Goal: Transaction & Acquisition: Purchase product/service

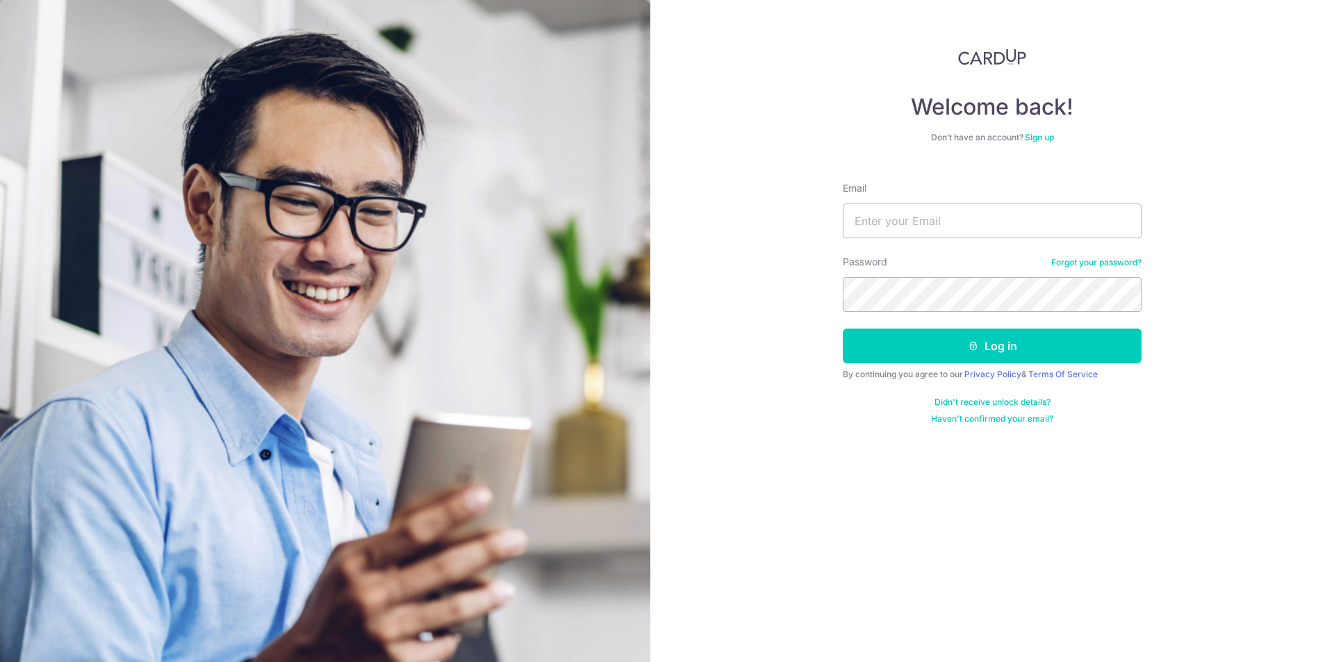
click at [994, 221] on input "Email" at bounding box center [992, 221] width 299 height 35
type input "[EMAIL_ADDRESS][DOMAIN_NAME]"
click at [843, 329] on button "Log in" at bounding box center [992, 346] width 299 height 35
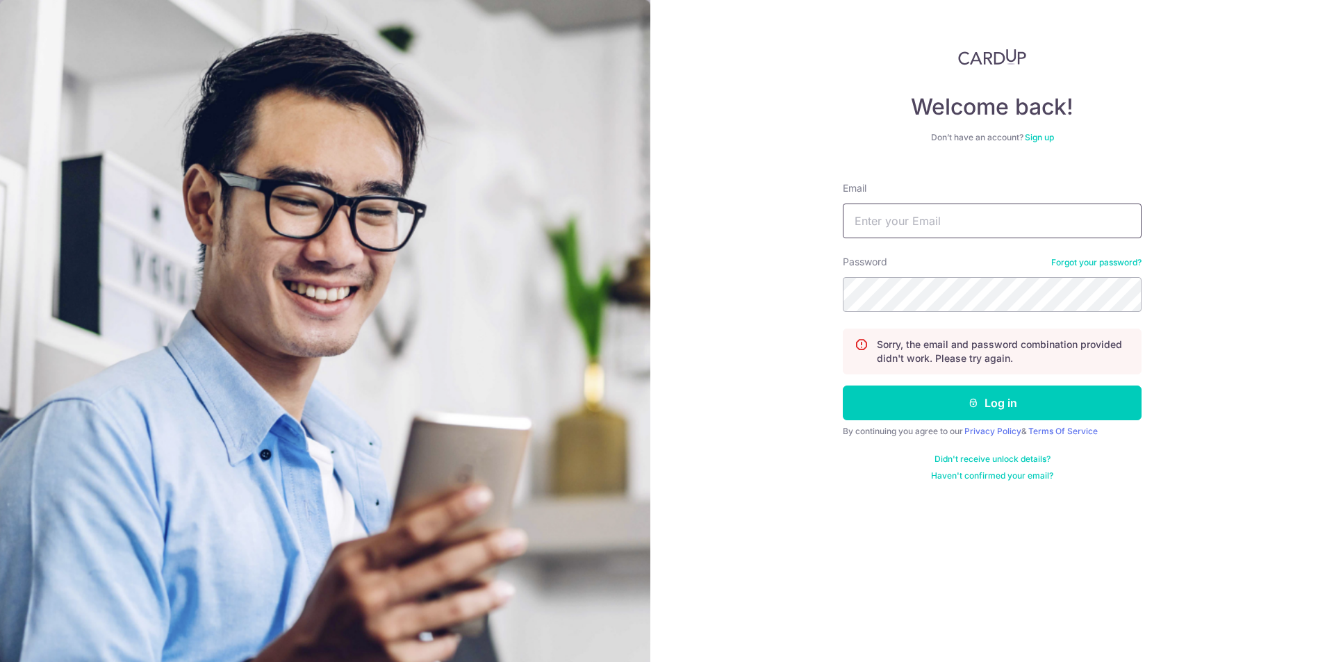
click at [946, 222] on input "Email" at bounding box center [992, 221] width 299 height 35
type input "[EMAIL_ADDRESS][DOMAIN_NAME]"
click at [843, 386] on button "Log in" at bounding box center [992, 403] width 299 height 35
click at [908, 202] on div "Email" at bounding box center [992, 209] width 299 height 57
click at [924, 221] on input "Email" at bounding box center [992, 221] width 299 height 35
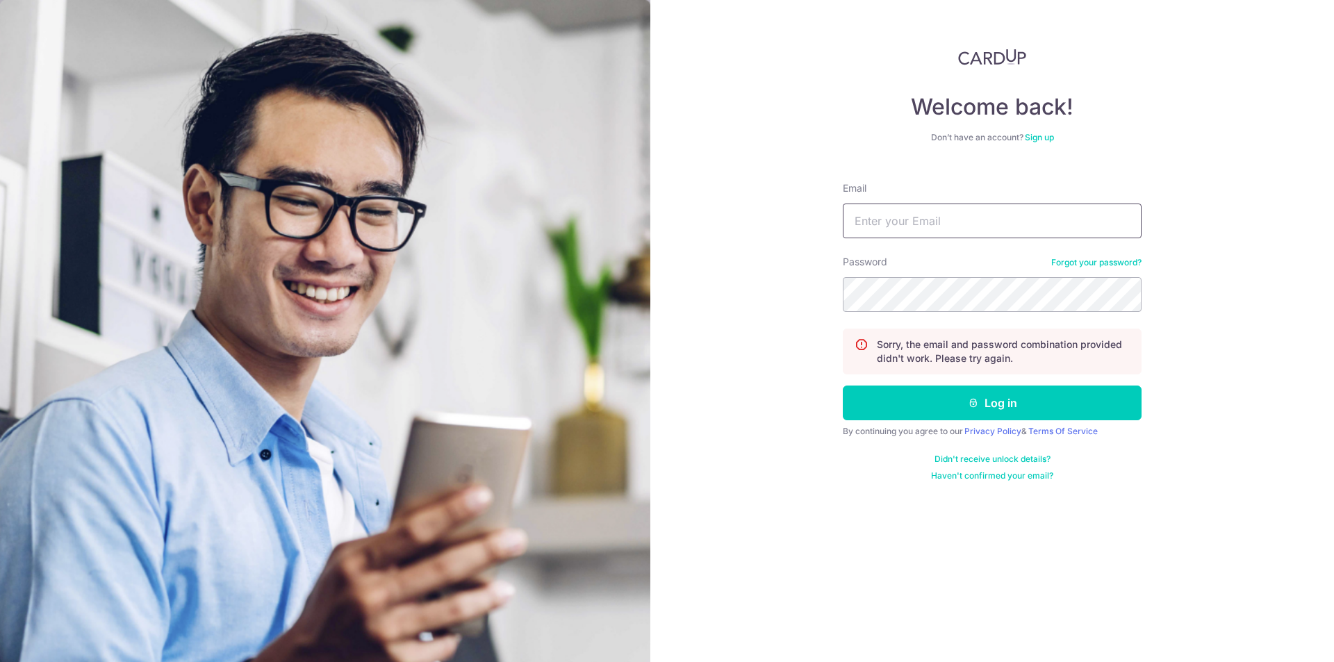
click at [930, 227] on input "Email" at bounding box center [992, 221] width 299 height 35
type input "geraldtanweisheng@gmail.com"
click at [843, 386] on button "Log in" at bounding box center [992, 403] width 299 height 35
click at [937, 215] on input "Email" at bounding box center [992, 221] width 299 height 35
type input "geraldtanweisheng@gmail.com"
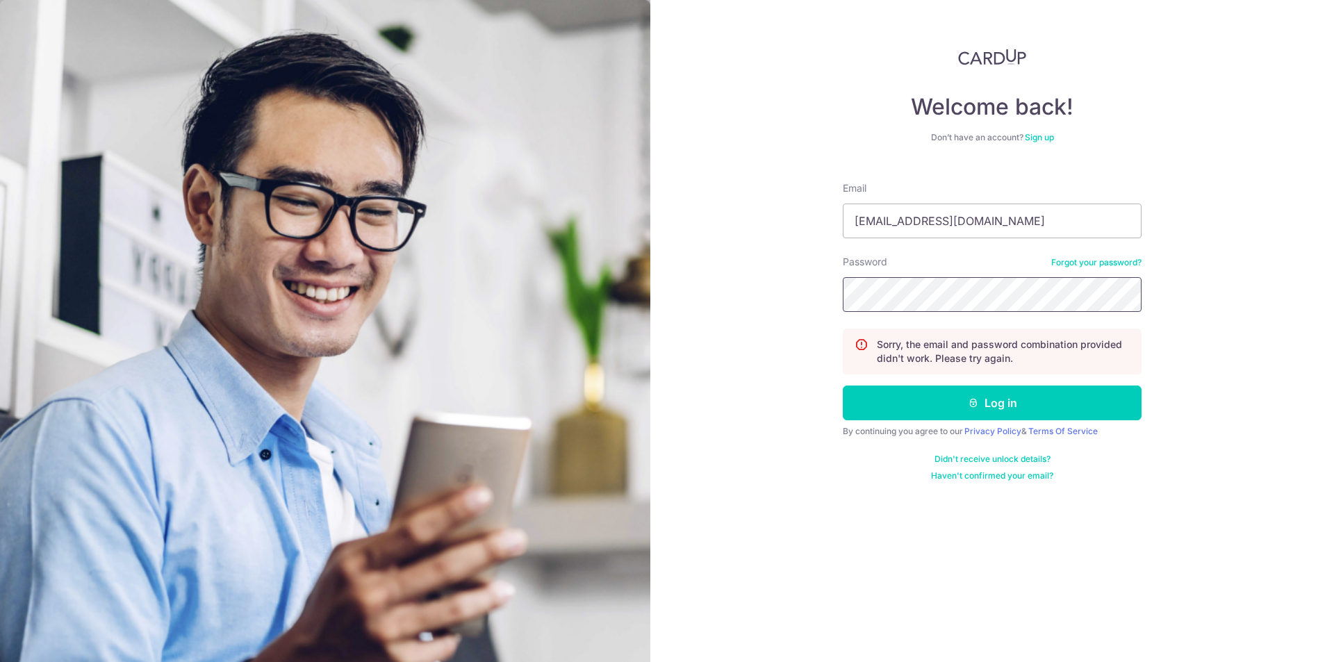
click at [843, 386] on button "Log in" at bounding box center [992, 403] width 299 height 35
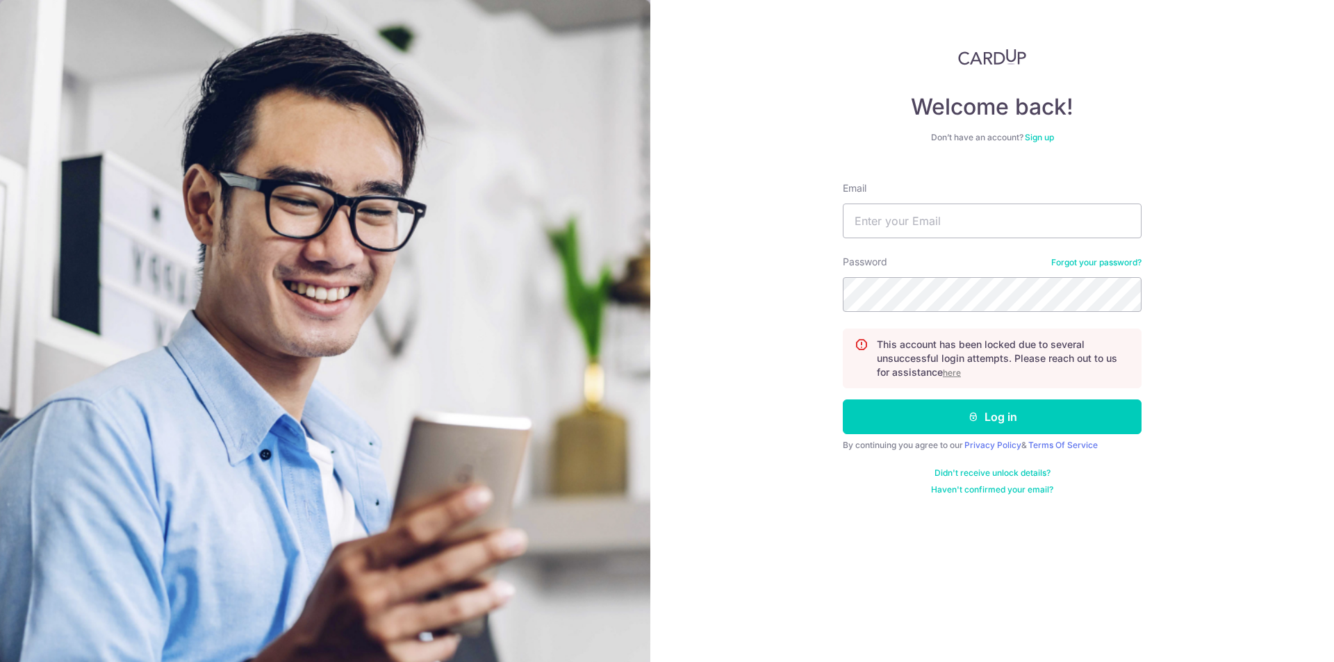
click at [960, 369] on u "here" at bounding box center [952, 373] width 18 height 10
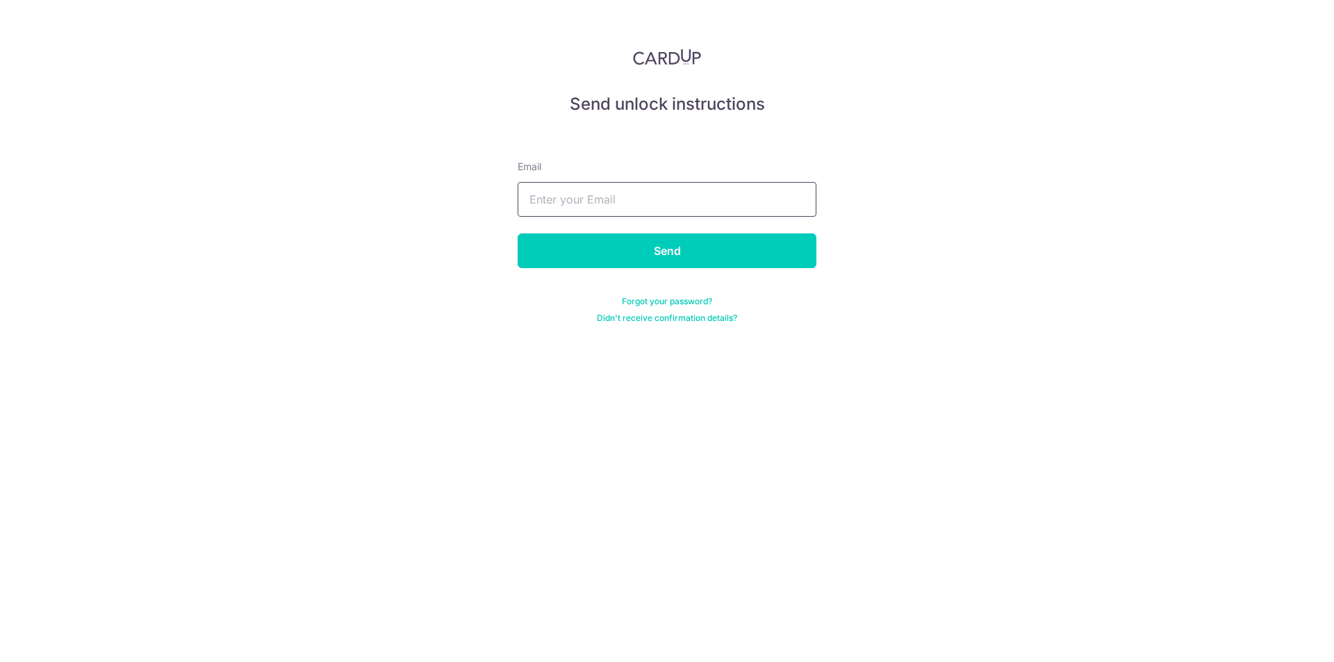
click at [621, 200] on input "text" at bounding box center [667, 199] width 299 height 35
type input "[EMAIL_ADDRESS][DOMAIN_NAME]"
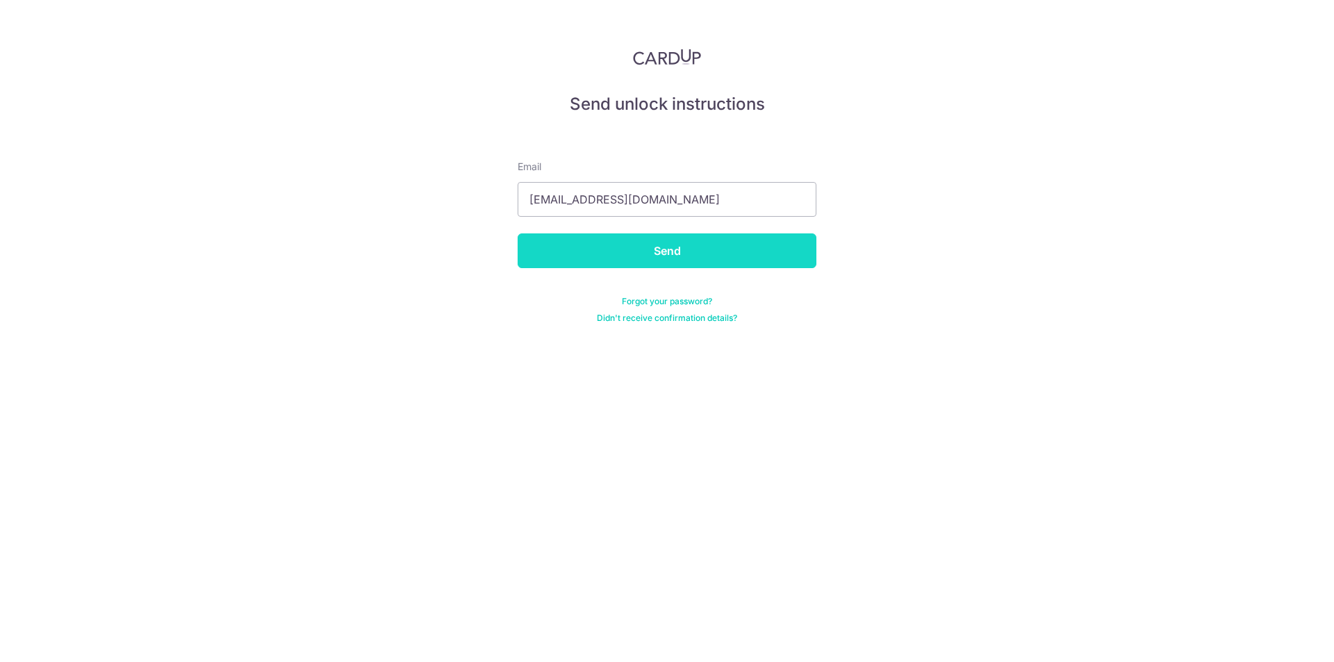
click at [643, 255] on input "Send" at bounding box center [667, 251] width 299 height 35
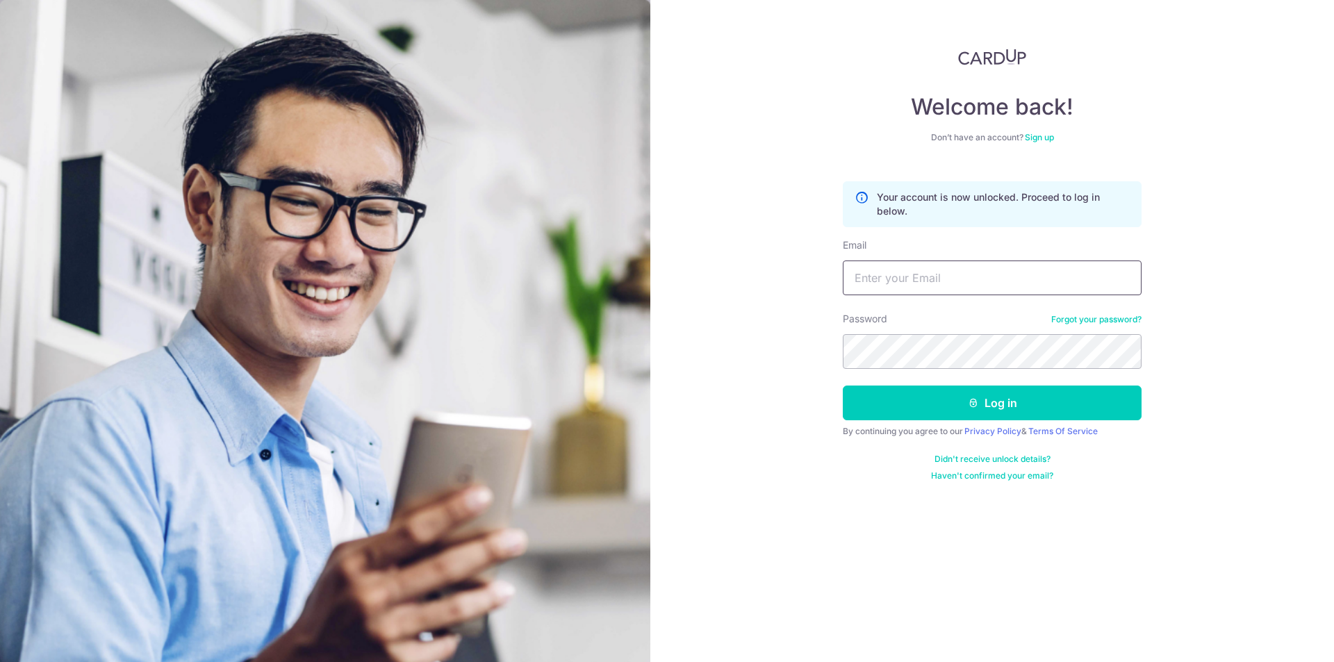
click at [949, 272] on input "Email" at bounding box center [992, 278] width 299 height 35
type input "[EMAIL_ADDRESS][DOMAIN_NAME]"
click at [843, 386] on button "Log in" at bounding box center [992, 403] width 299 height 35
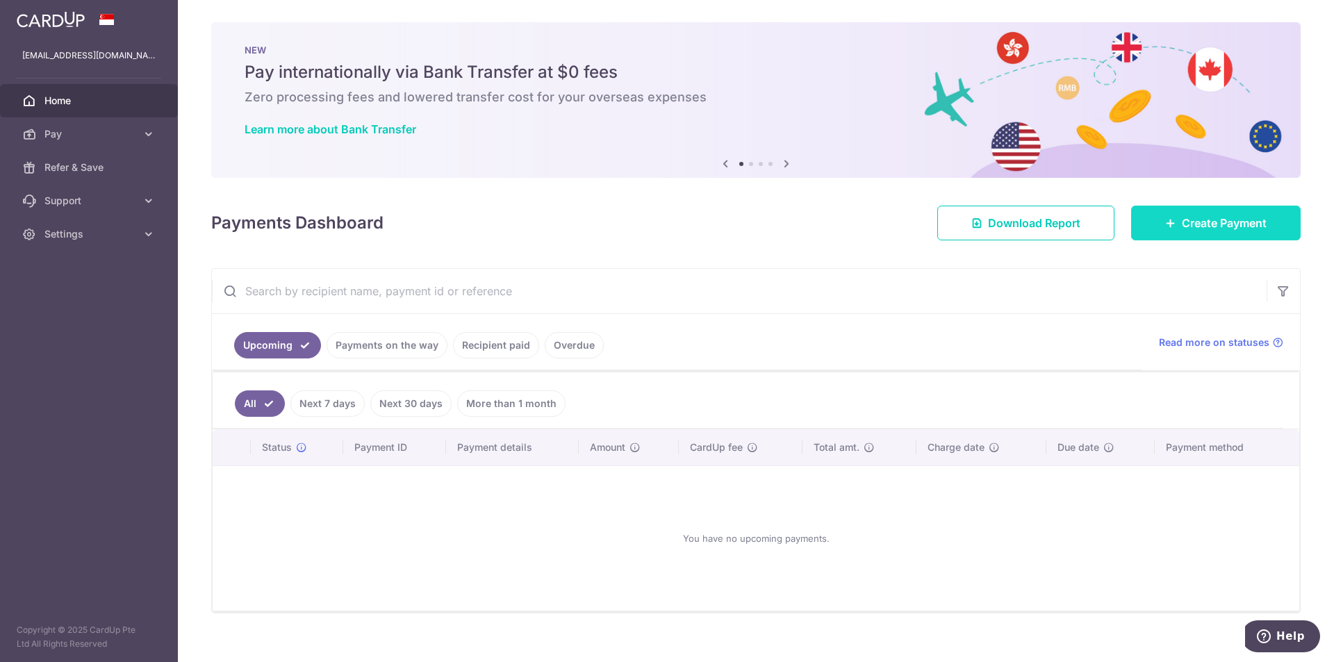
click at [1251, 226] on span "Create Payment" at bounding box center [1224, 223] width 85 height 17
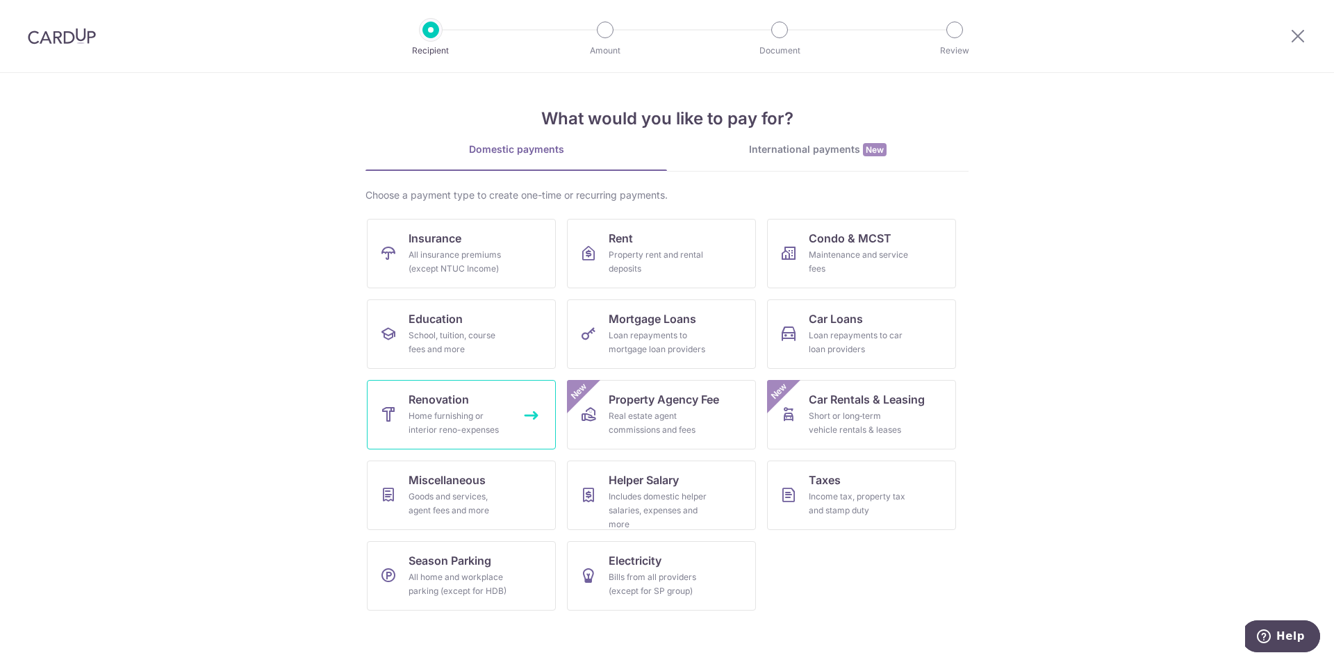
click at [464, 412] on div "Home furnishing or interior reno-expenses" at bounding box center [459, 423] width 100 height 28
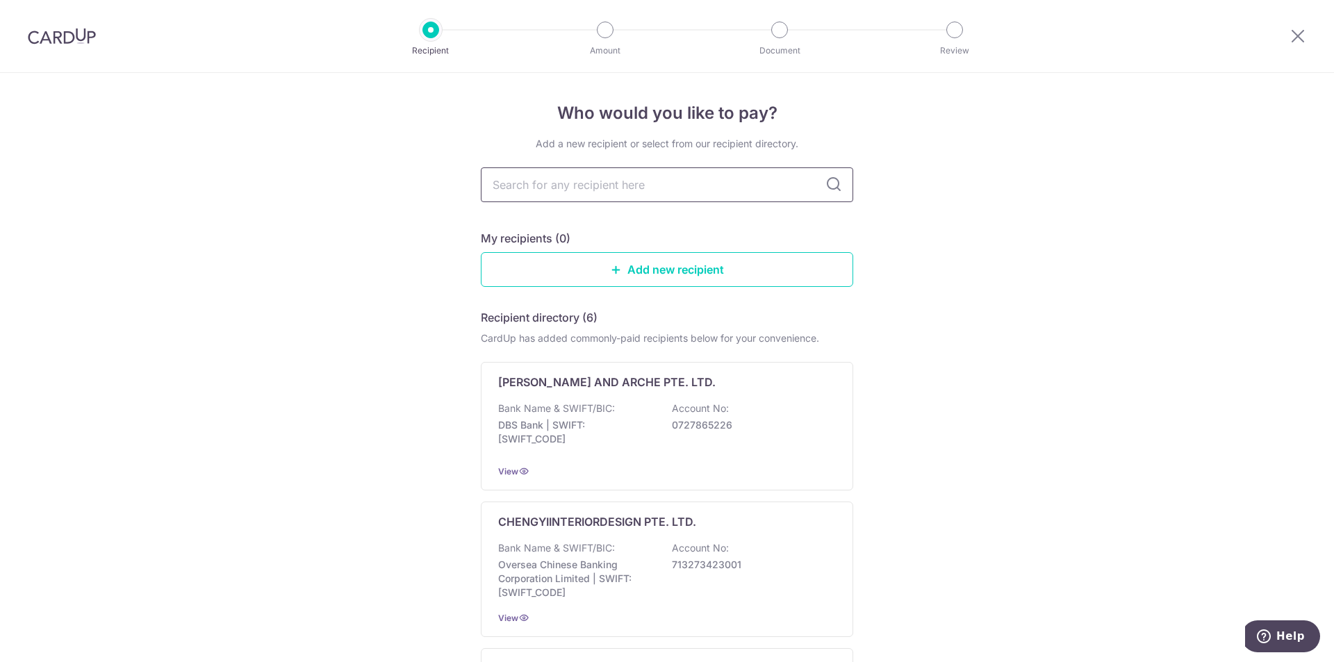
click at [557, 184] on input "text" at bounding box center [667, 184] width 373 height 35
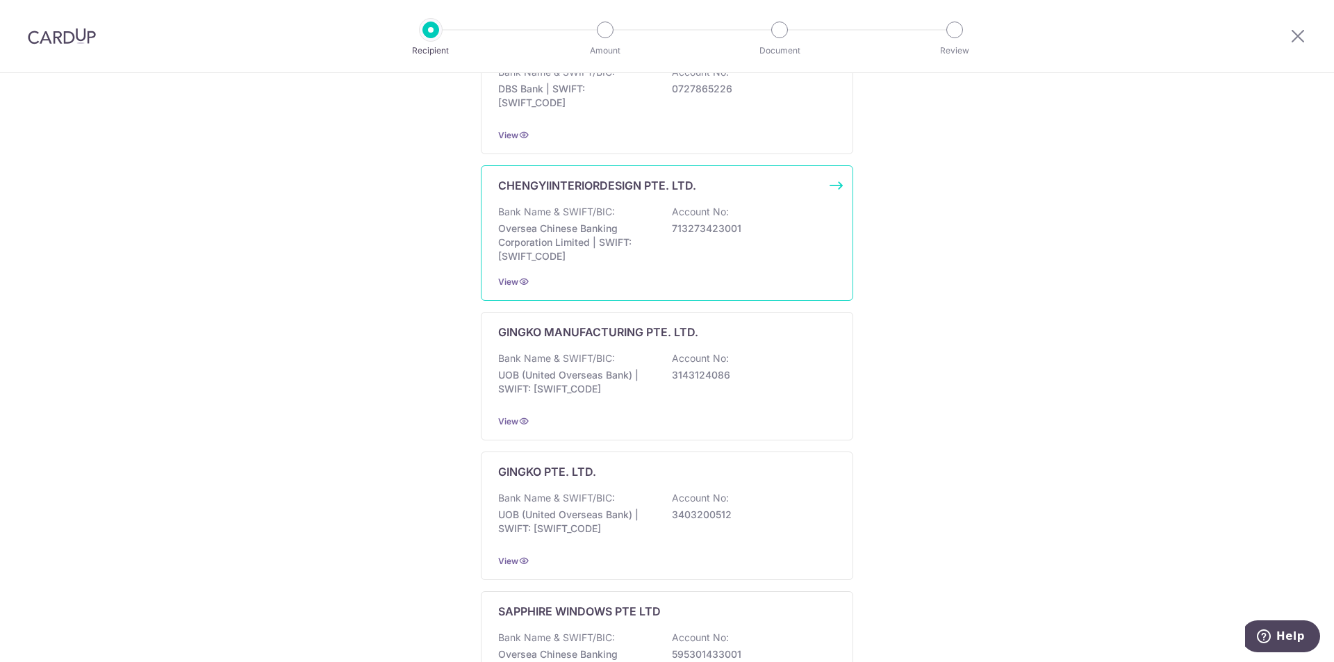
scroll to position [139, 0]
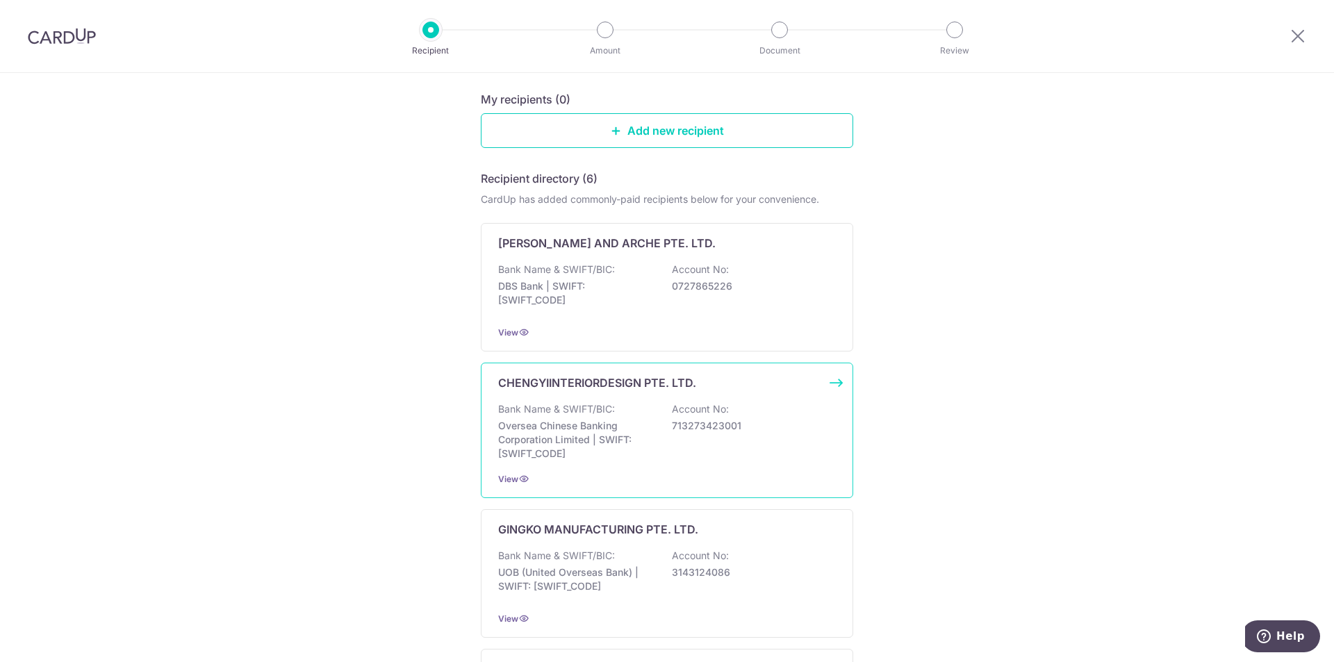
click at [618, 383] on p "CHENGYIINTERIORDESIGN PTE. LTD." at bounding box center [597, 383] width 198 height 17
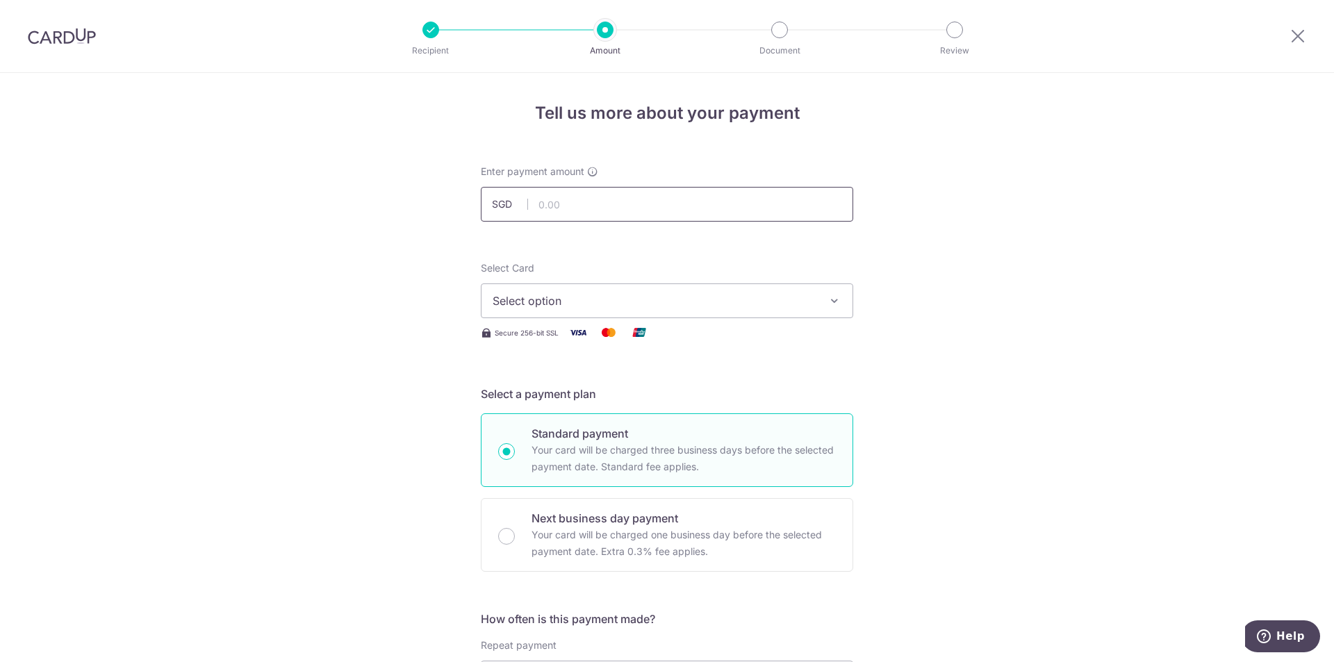
click at [574, 208] on input "text" at bounding box center [667, 204] width 373 height 35
type input "54,500.00"
click at [660, 292] on button "Select option" at bounding box center [667, 301] width 373 height 35
click at [624, 395] on span "**** 6082" at bounding box center [667, 400] width 349 height 17
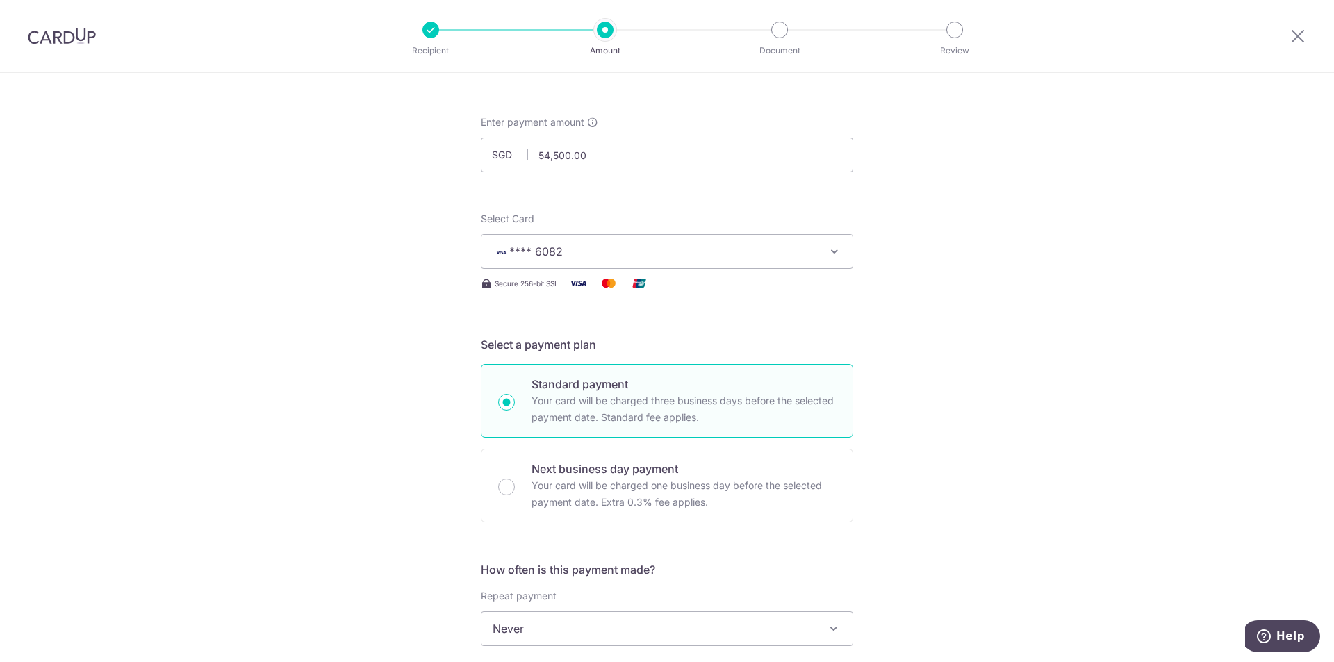
scroll to position [209, 0]
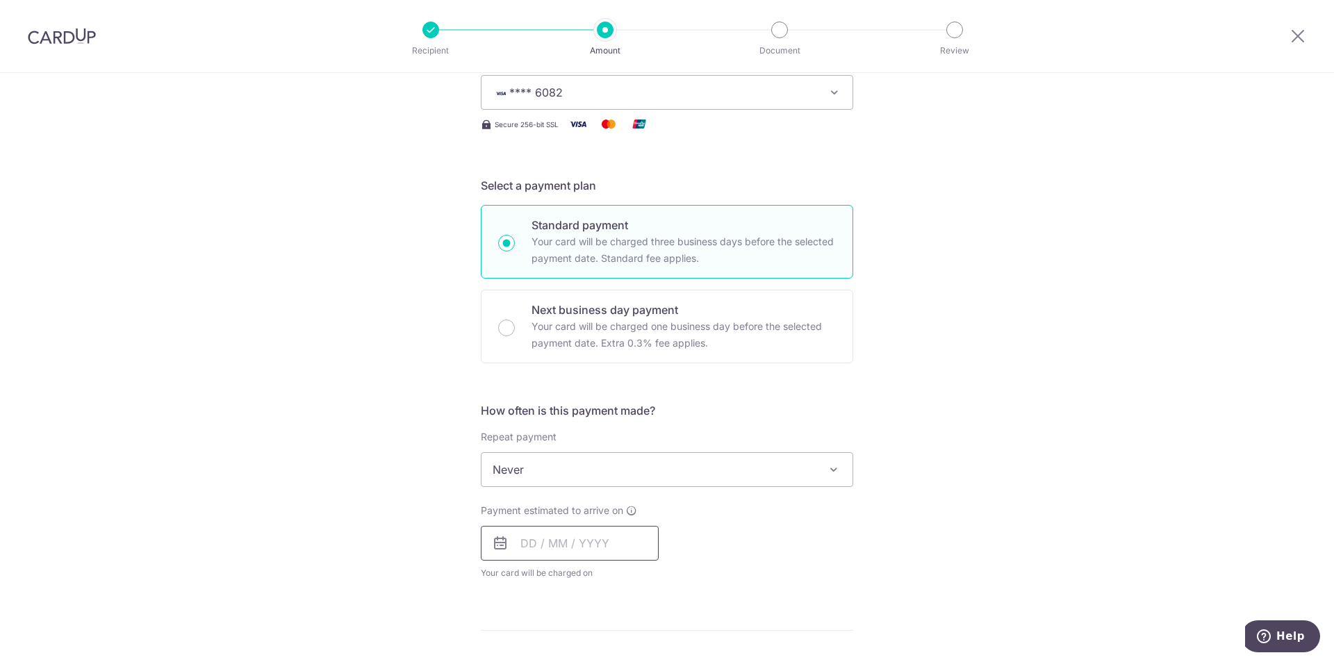
click at [561, 543] on input "text" at bounding box center [570, 543] width 178 height 35
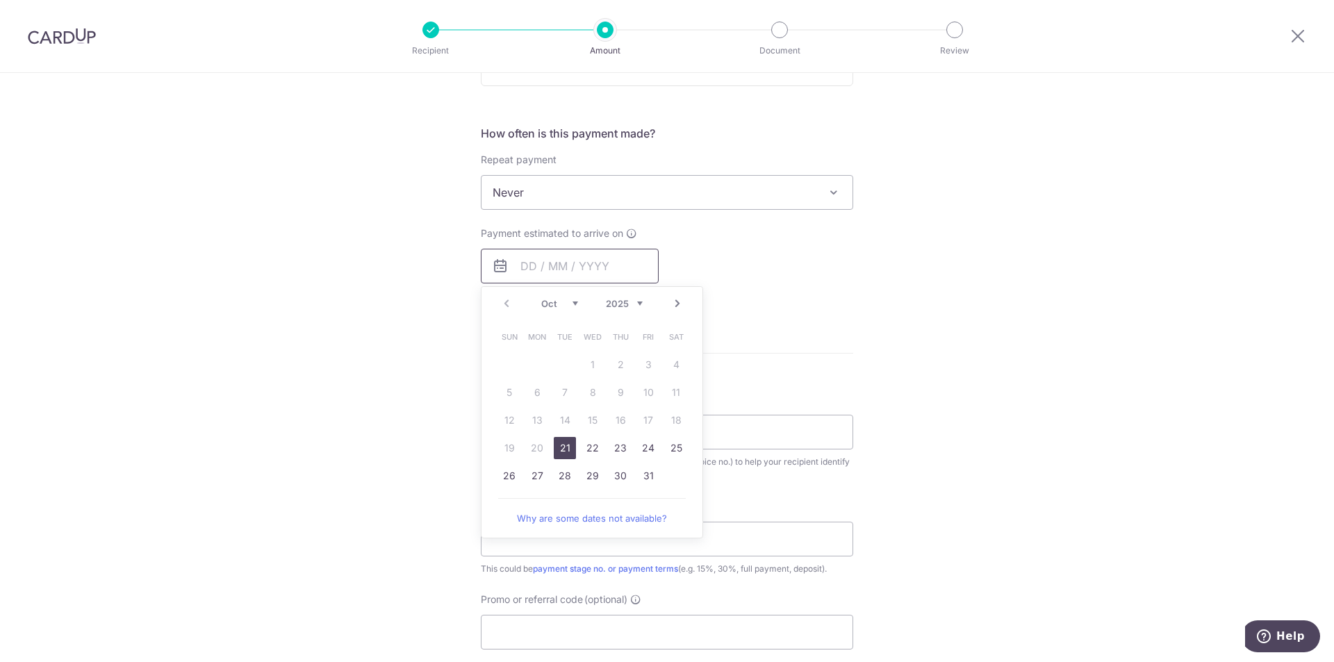
scroll to position [487, 0]
click at [564, 443] on link "21" at bounding box center [565, 447] width 22 height 22
type input "[DATE]"
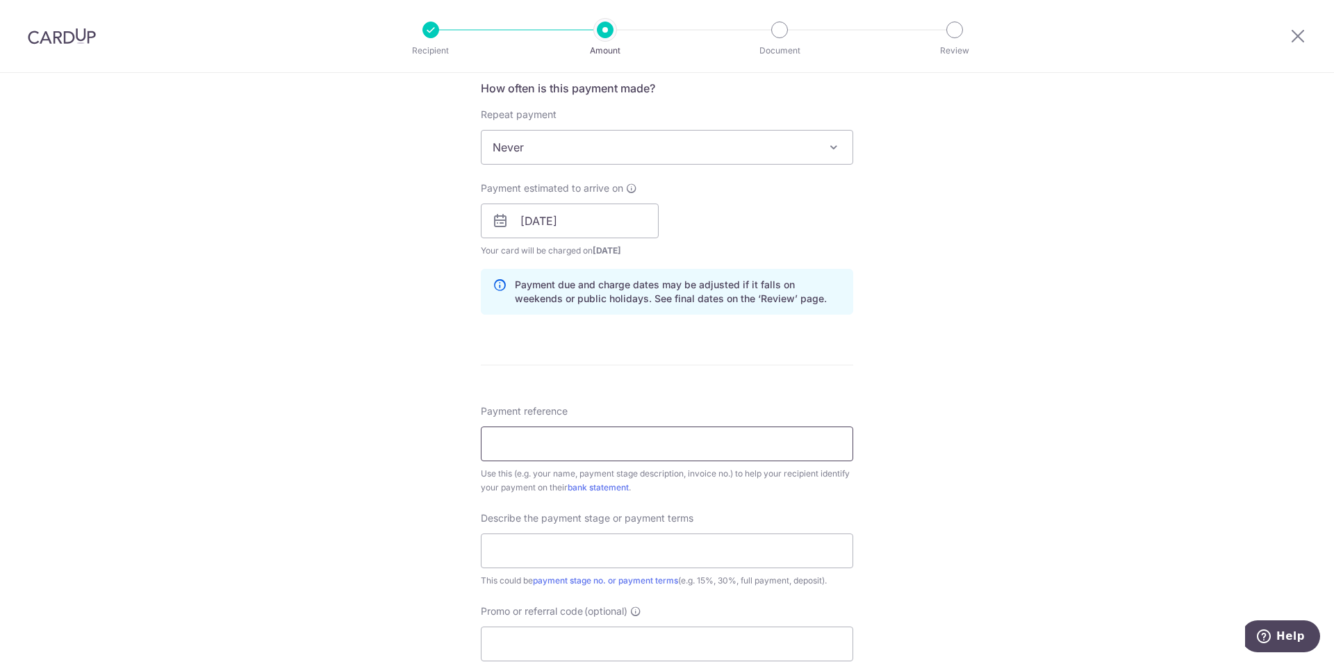
scroll to position [556, 0]
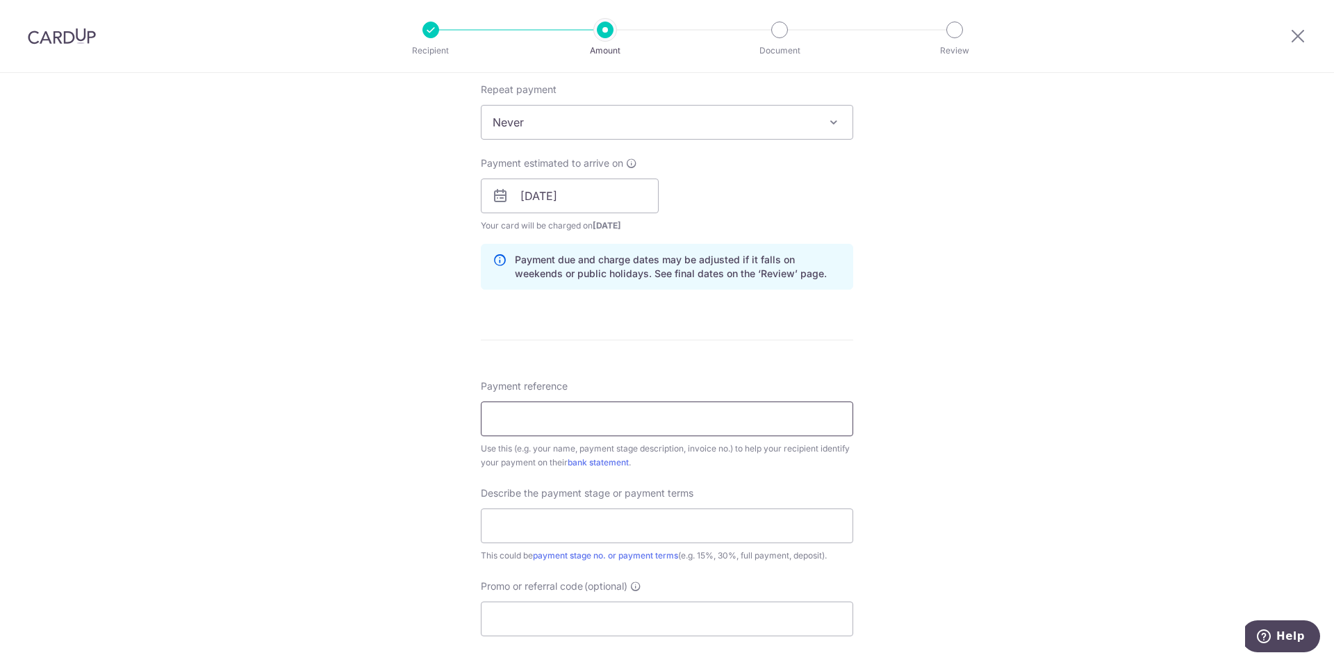
click at [687, 428] on input "Payment reference" at bounding box center [667, 419] width 373 height 35
type input "[STREET_ADDRESS]"
click at [630, 525] on input "text" at bounding box center [667, 526] width 373 height 35
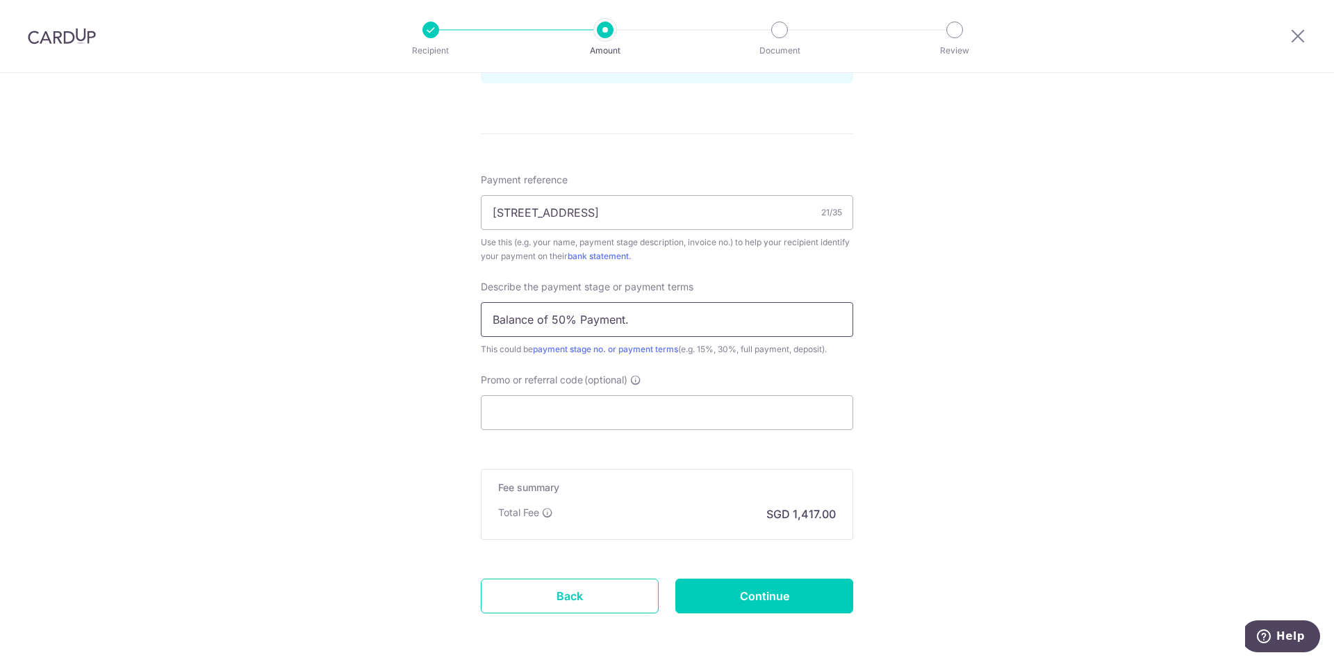
scroll to position [818, 0]
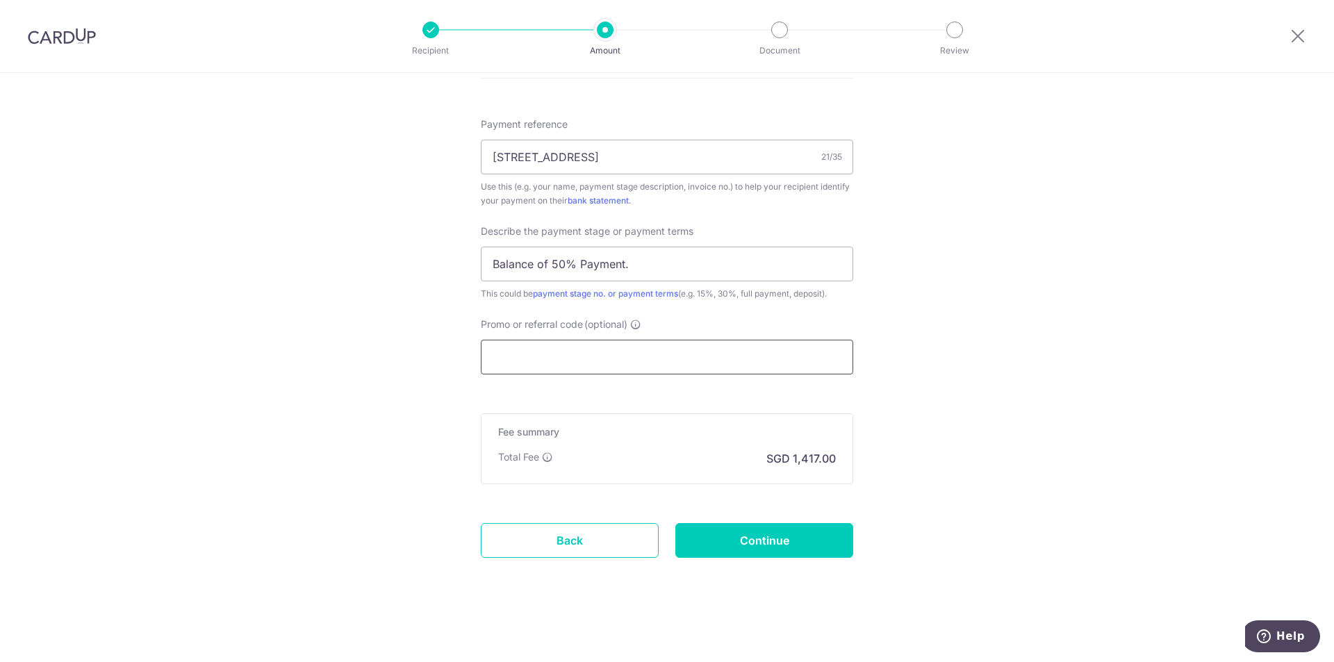
click at [587, 348] on input "Promo or referral code (optional)" at bounding box center [667, 357] width 373 height 35
click at [652, 264] on input "Balance of 50% Payment." at bounding box center [667, 264] width 373 height 35
type input "Balance of 50% Payment"
click at [639, 349] on input "Promo or referral code (optional)" at bounding box center [667, 357] width 373 height 35
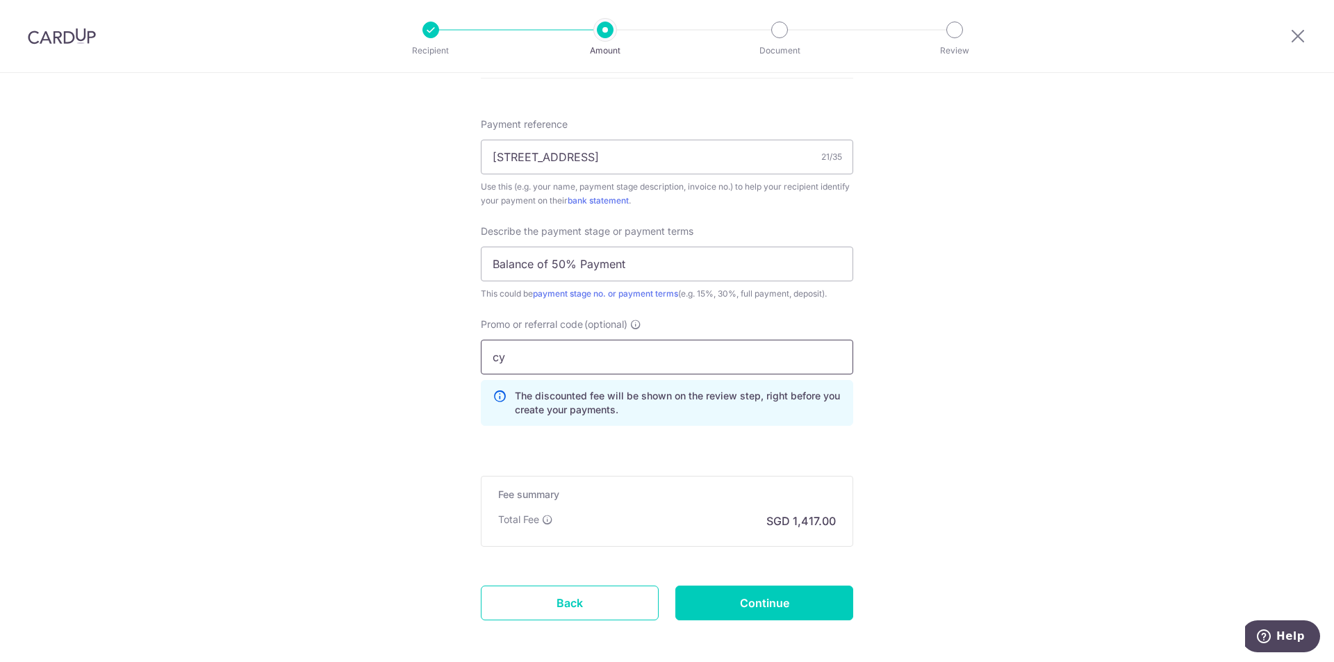
type input "c"
type input "CYID175"
click at [680, 422] on div "The discounted fee will be shown on the review step, right before you create yo…" at bounding box center [667, 403] width 373 height 46
click at [742, 616] on input "Continue" at bounding box center [765, 603] width 178 height 35
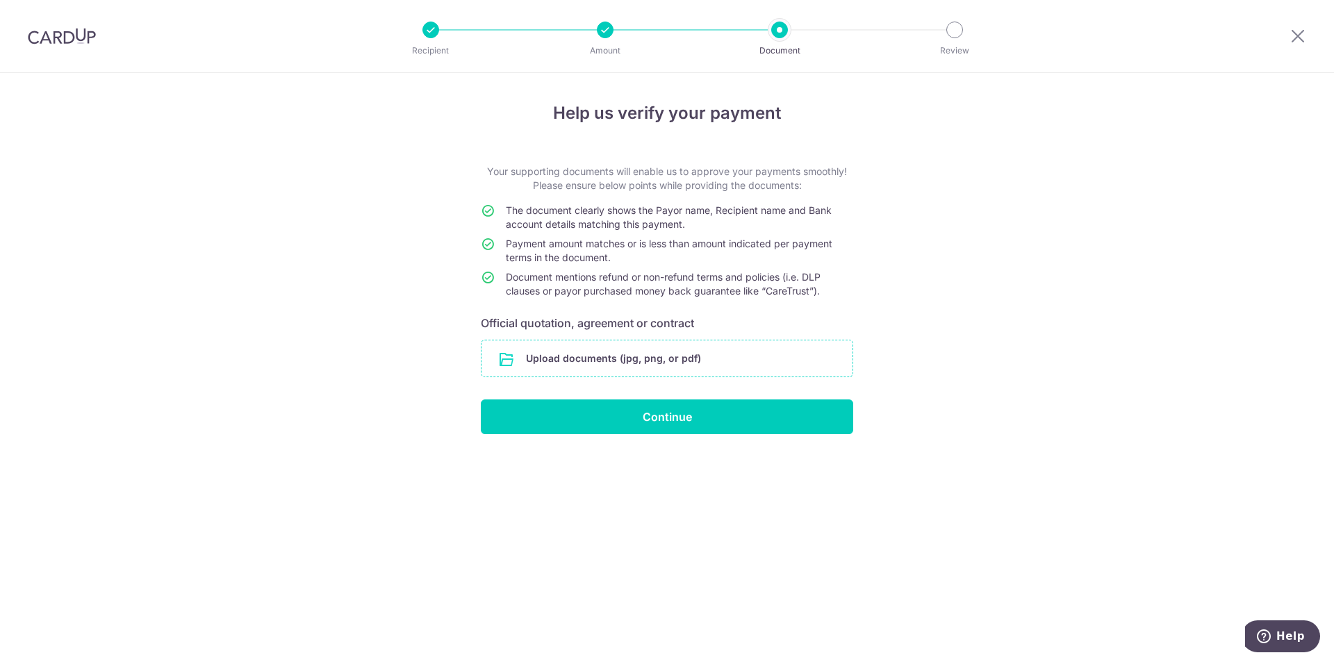
click at [624, 354] on input "file" at bounding box center [667, 359] width 371 height 36
click at [606, 362] on input "file" at bounding box center [667, 359] width 371 height 36
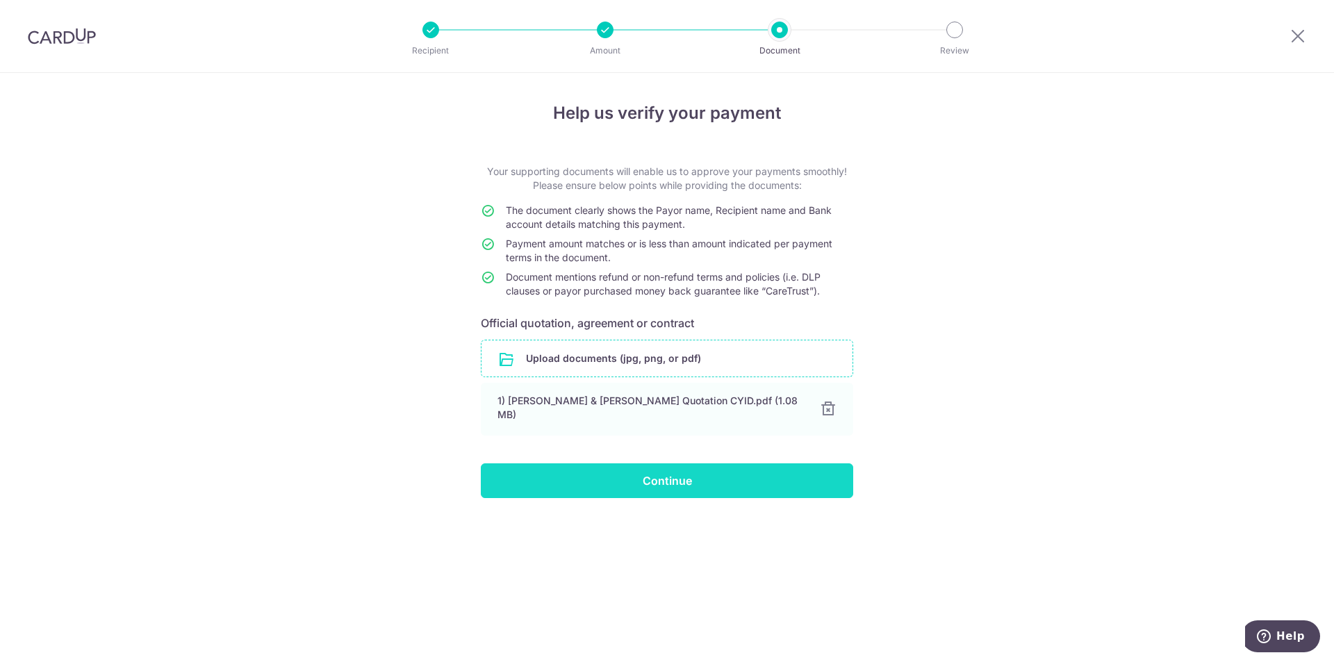
click at [694, 484] on input "Continue" at bounding box center [667, 481] width 373 height 35
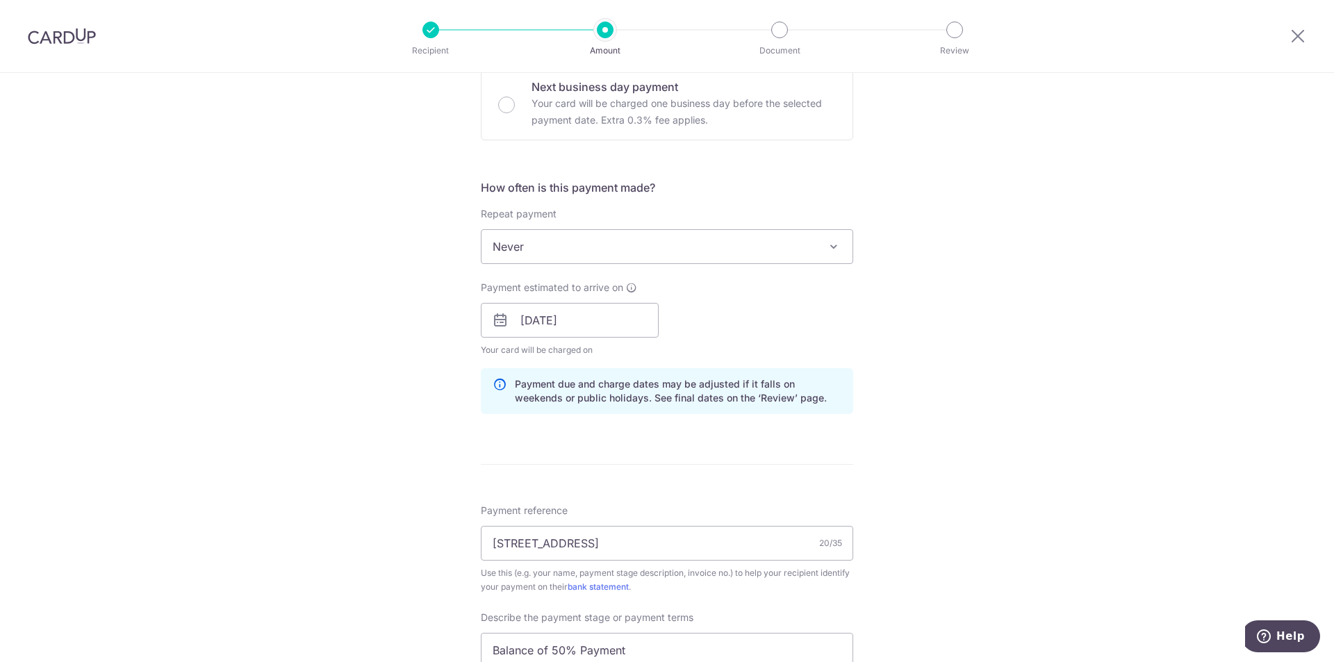
scroll to position [695, 0]
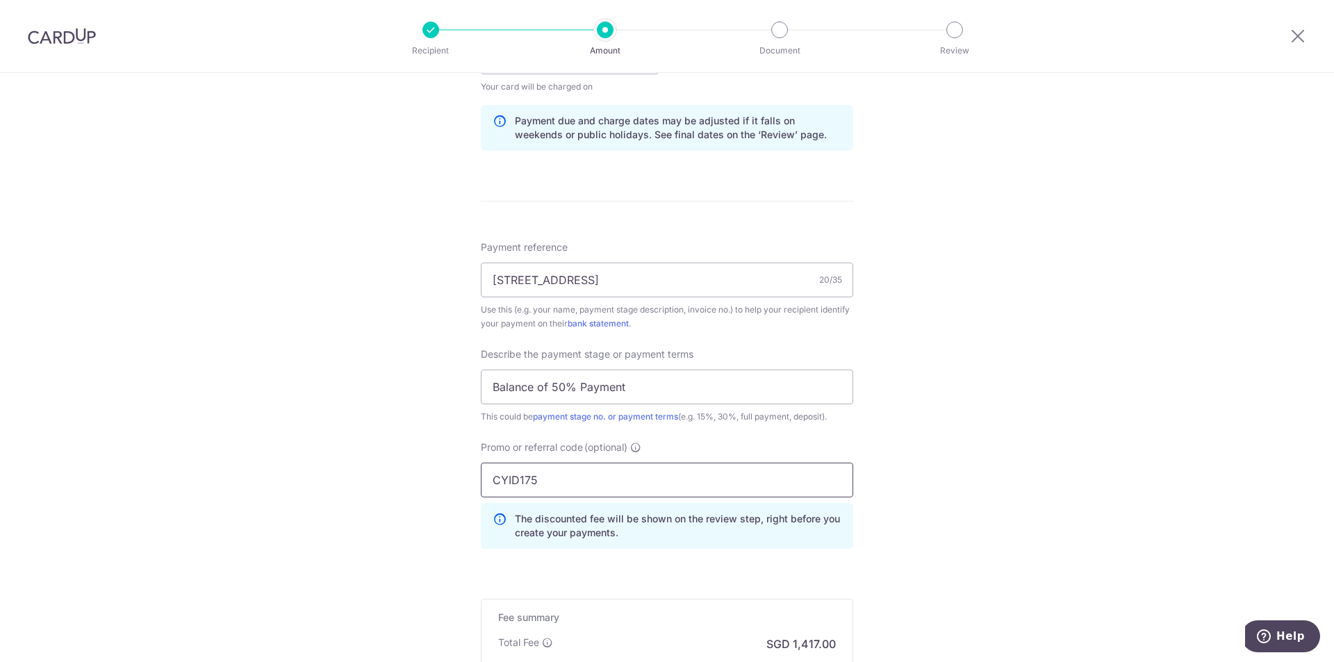
drag, startPoint x: 568, startPoint y: 477, endPoint x: 284, endPoint y: 477, distance: 284.3
click at [292, 473] on div "Tell us more about your payment Enter payment amount SGD 54,500.00 54500.00 Sel…" at bounding box center [667, 113] width 1334 height 1470
type input "OCBC155"
drag, startPoint x: 366, startPoint y: 427, endPoint x: 400, endPoint y: 455, distance: 44.5
click at [369, 432] on div "Tell us more about your payment Enter payment amount SGD 54,500.00 54500.00 Sel…" at bounding box center [667, 113] width 1334 height 1470
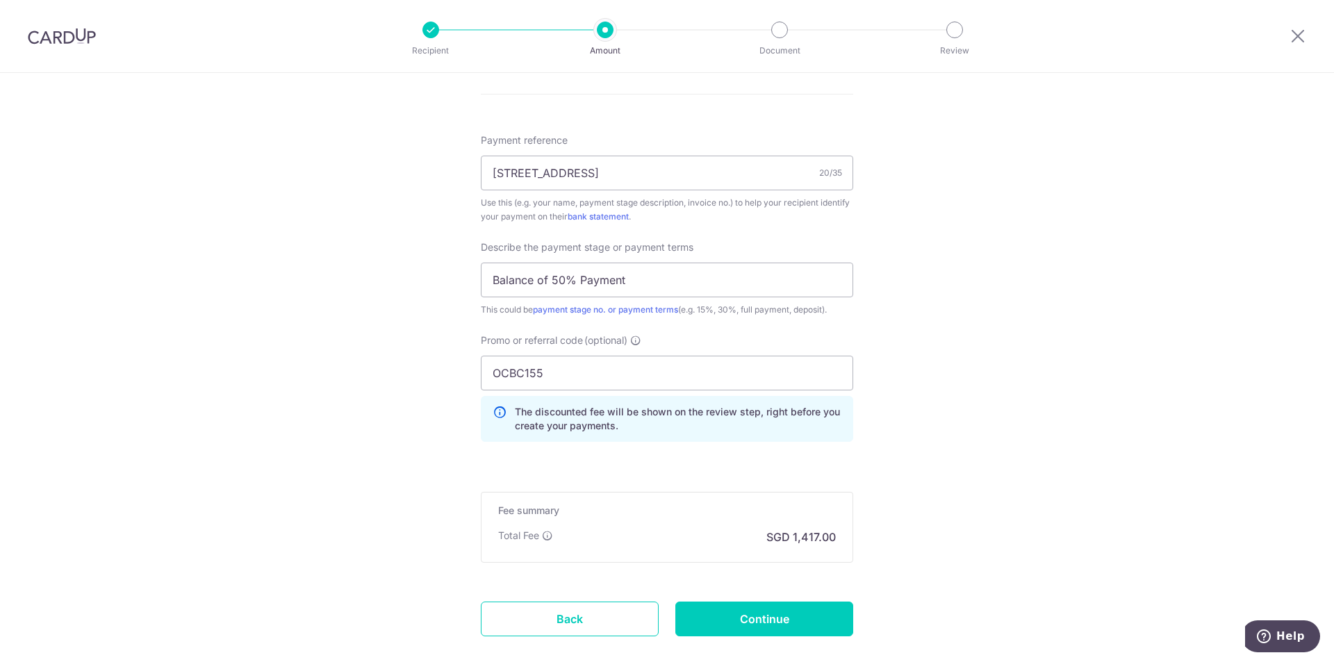
scroll to position [881, 0]
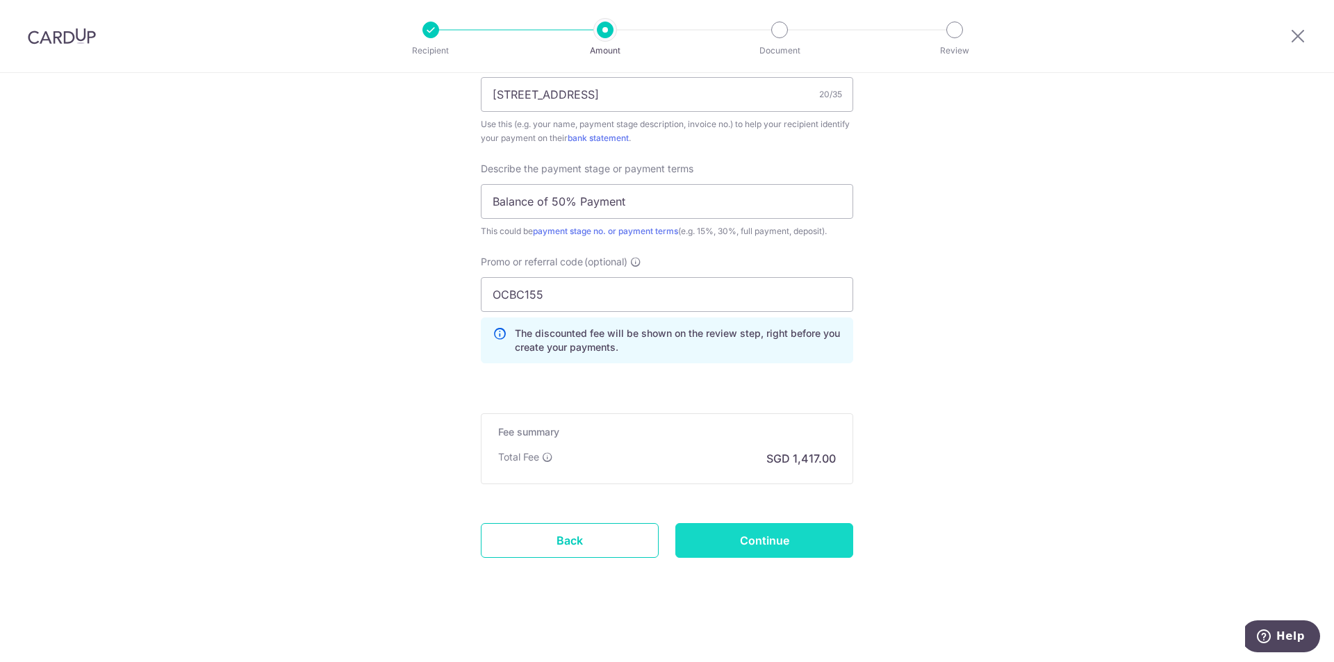
click at [815, 540] on input "Continue" at bounding box center [765, 540] width 178 height 35
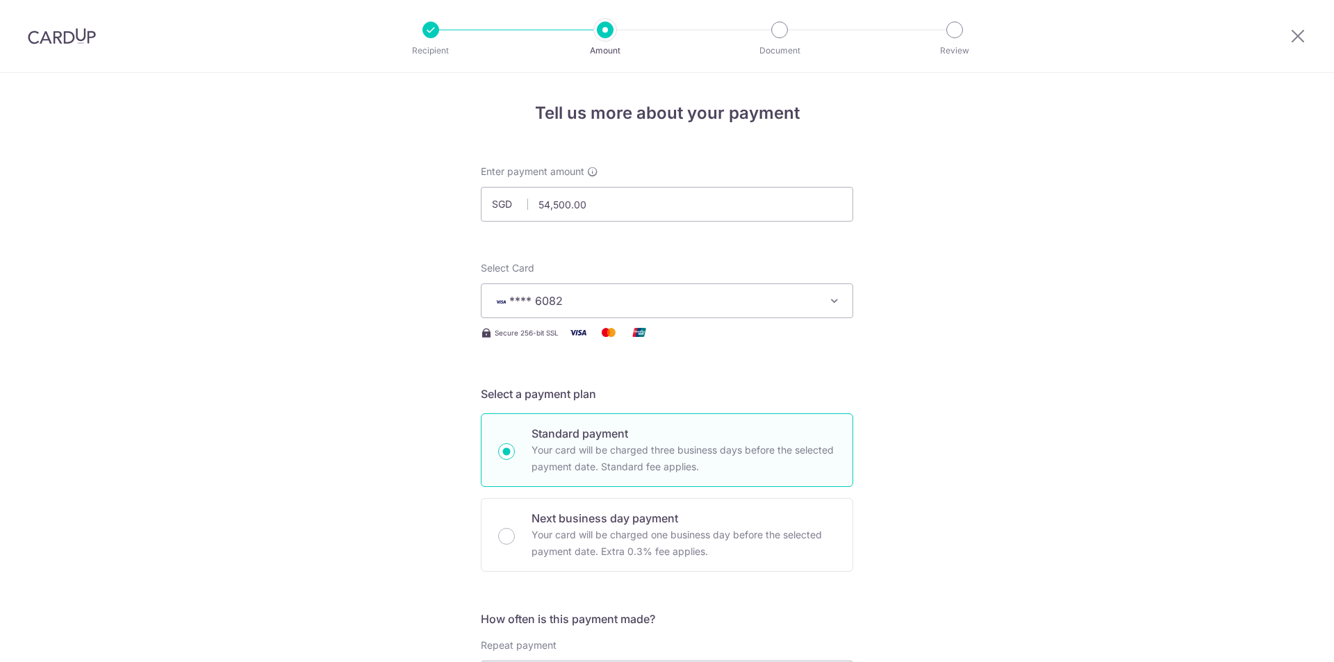
scroll to position [900, 0]
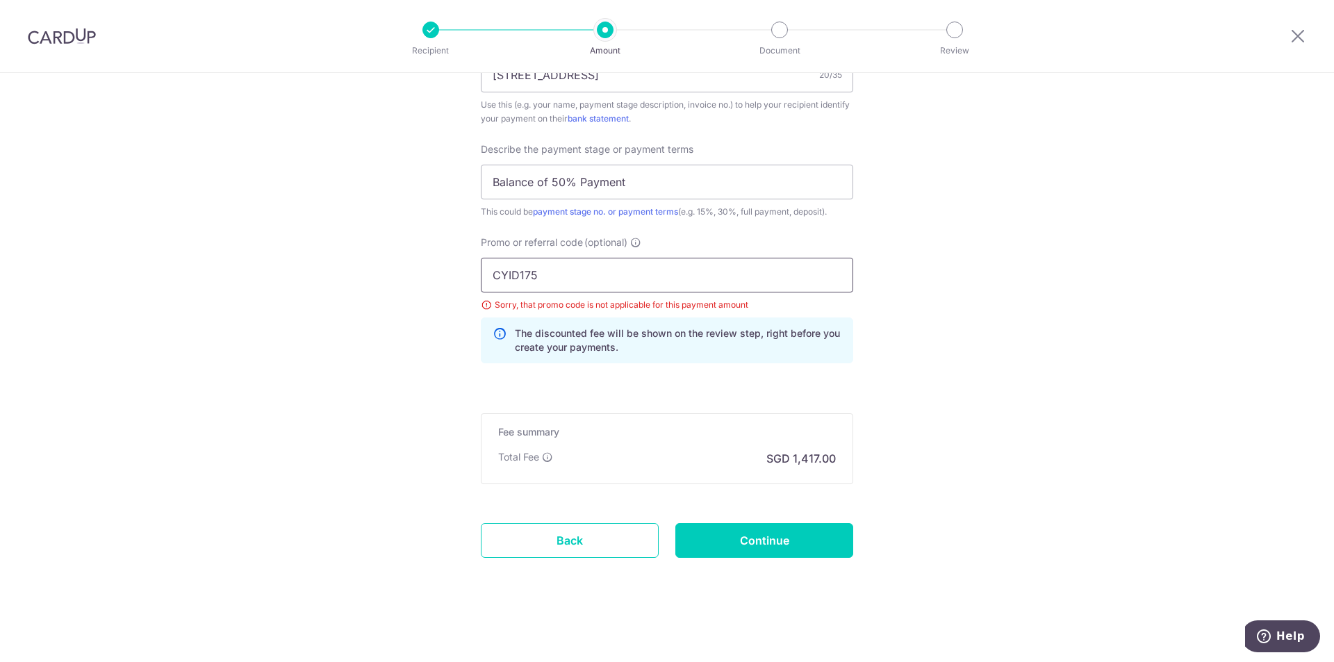
drag, startPoint x: 587, startPoint y: 270, endPoint x: 370, endPoint y: 257, distance: 217.9
type input "OCBC155"
click at [783, 532] on input "Continue" at bounding box center [765, 540] width 178 height 35
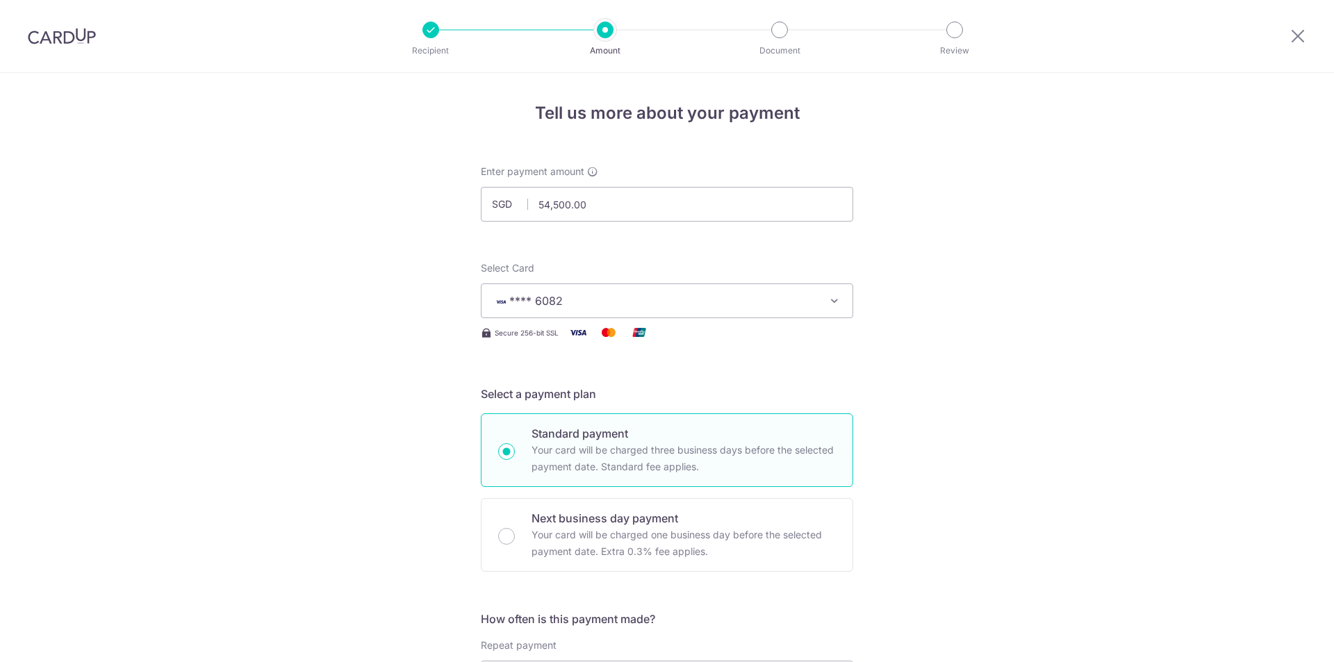
scroll to position [900, 0]
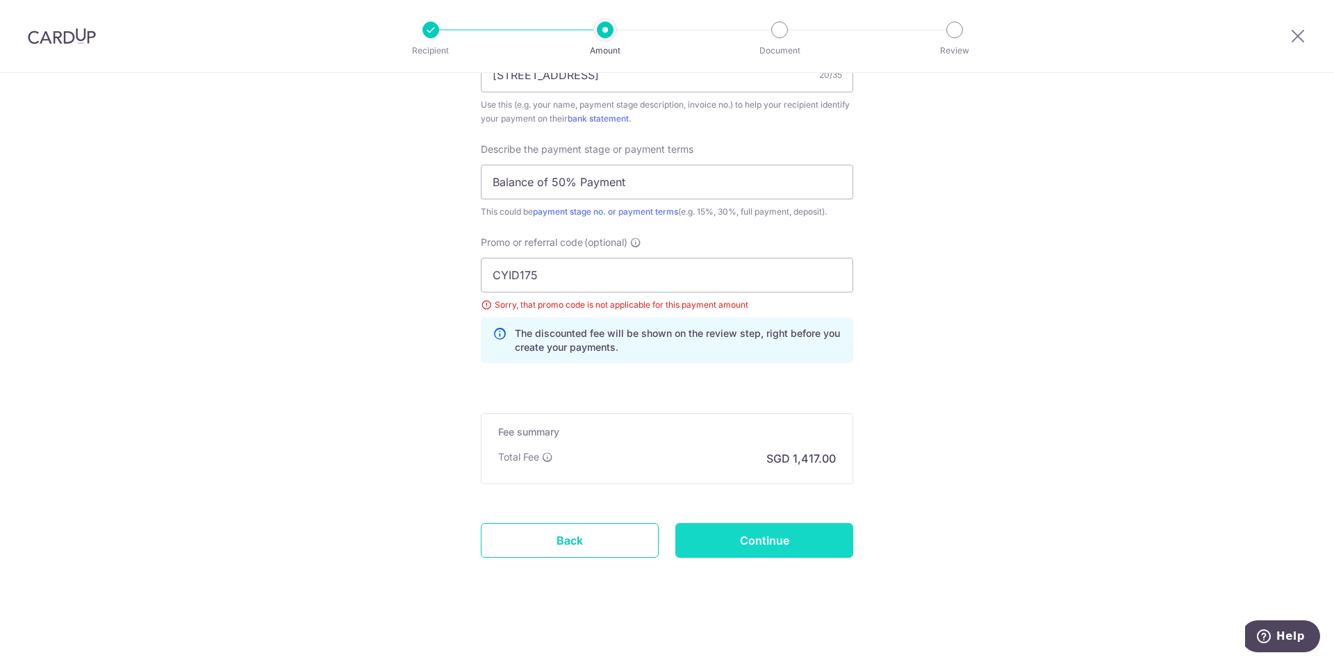
click at [749, 531] on input "Continue" at bounding box center [765, 540] width 178 height 35
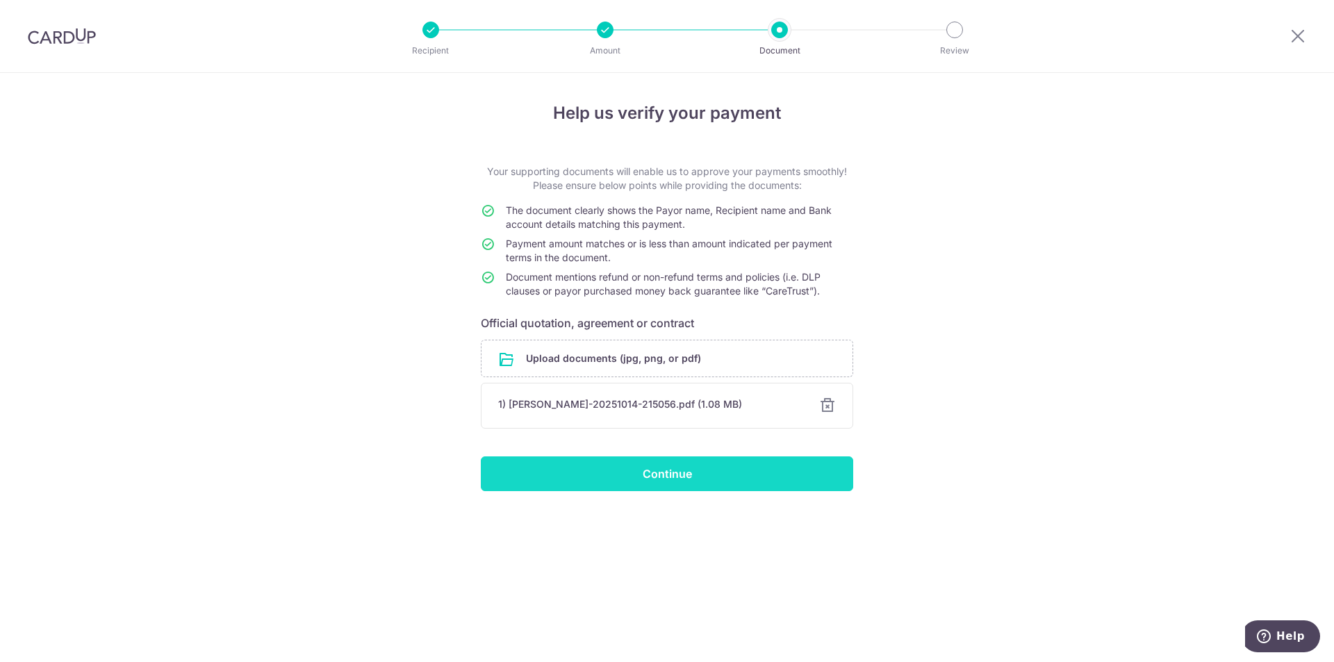
click at [671, 483] on input "Continue" at bounding box center [667, 474] width 373 height 35
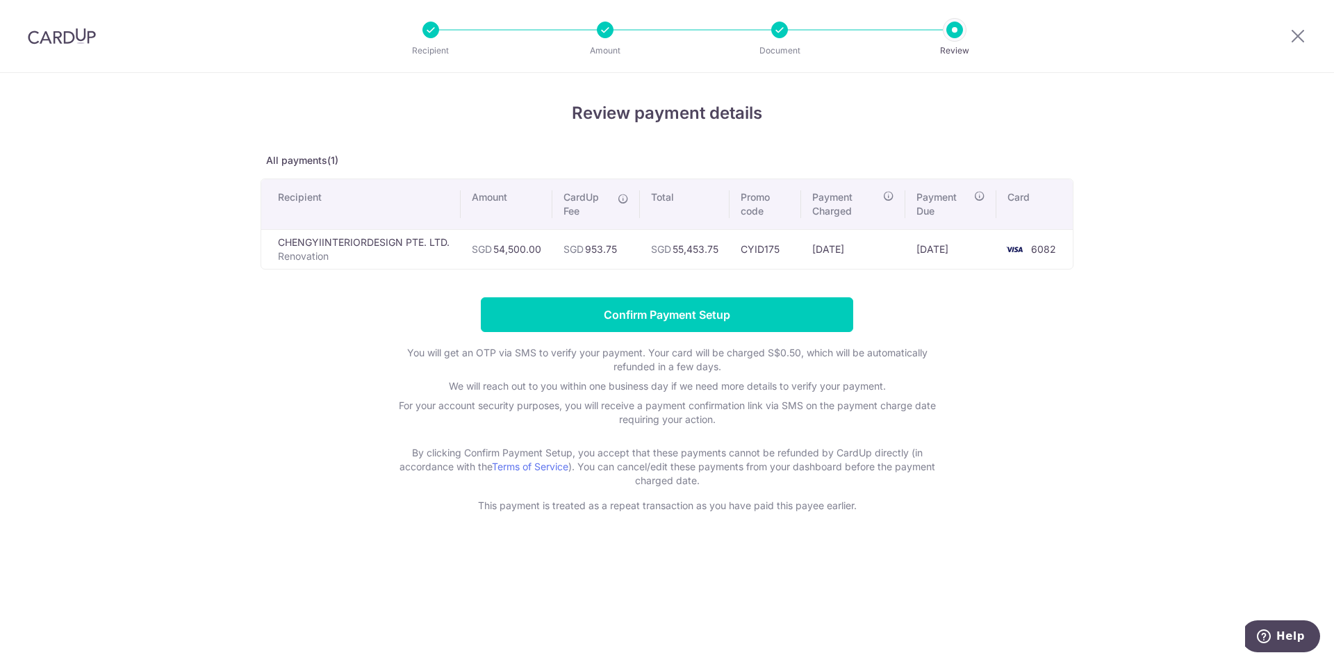
drag, startPoint x: 375, startPoint y: 366, endPoint x: 512, endPoint y: 245, distance: 182.2
click at [380, 363] on form "Confirm Payment Setup You will get an OTP via SMS to verify your payment. Your …" at bounding box center [667, 404] width 813 height 215
drag, startPoint x: 487, startPoint y: 245, endPoint x: 551, endPoint y: 254, distance: 64.5
click at [551, 254] on td "SGD 54,500.00" at bounding box center [507, 249] width 92 height 40
drag, startPoint x: 571, startPoint y: 251, endPoint x: 640, endPoint y: 253, distance: 69.5
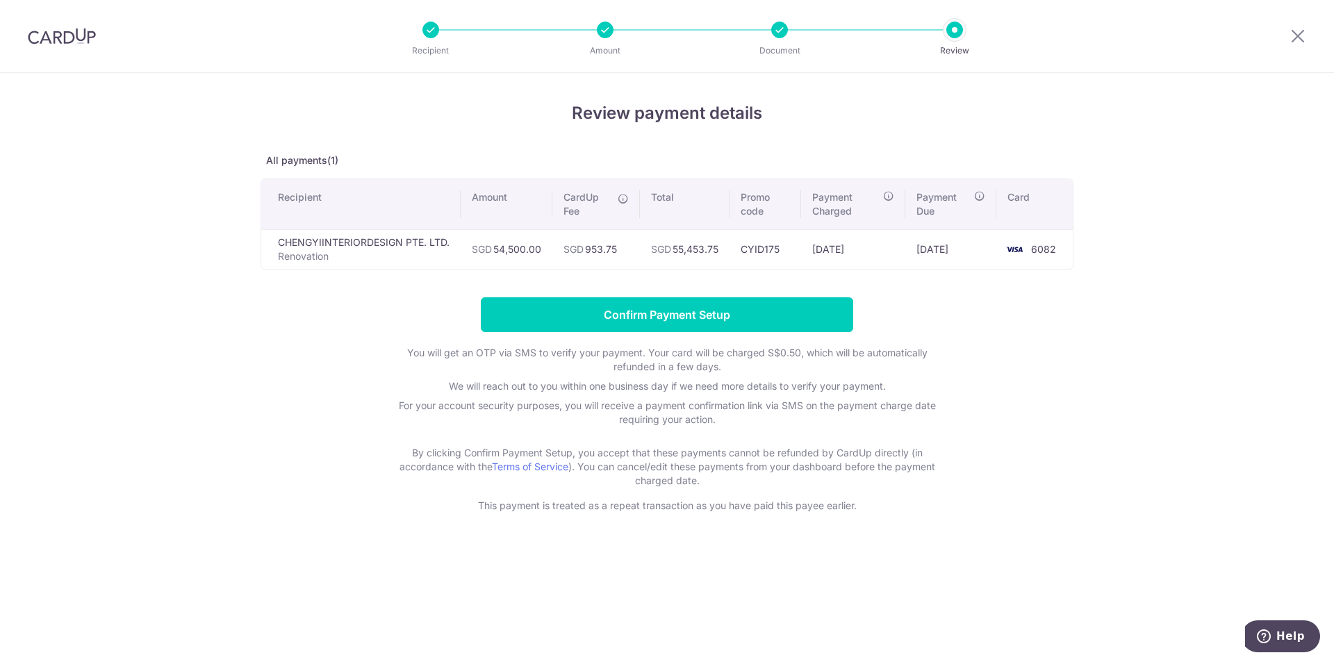
click at [640, 253] on td "SGD 953.75" at bounding box center [597, 249] width 88 height 40
drag, startPoint x: 329, startPoint y: 241, endPoint x: 487, endPoint y: 246, distance: 157.1
click at [399, 243] on td "CHENGYIINTERIORDESIGN PTE. LTD. Renovation" at bounding box center [360, 249] width 199 height 40
click at [640, 241] on td "SGD 953.75" at bounding box center [597, 249] width 88 height 40
drag, startPoint x: 655, startPoint y: 245, endPoint x: 719, endPoint y: 246, distance: 63.3
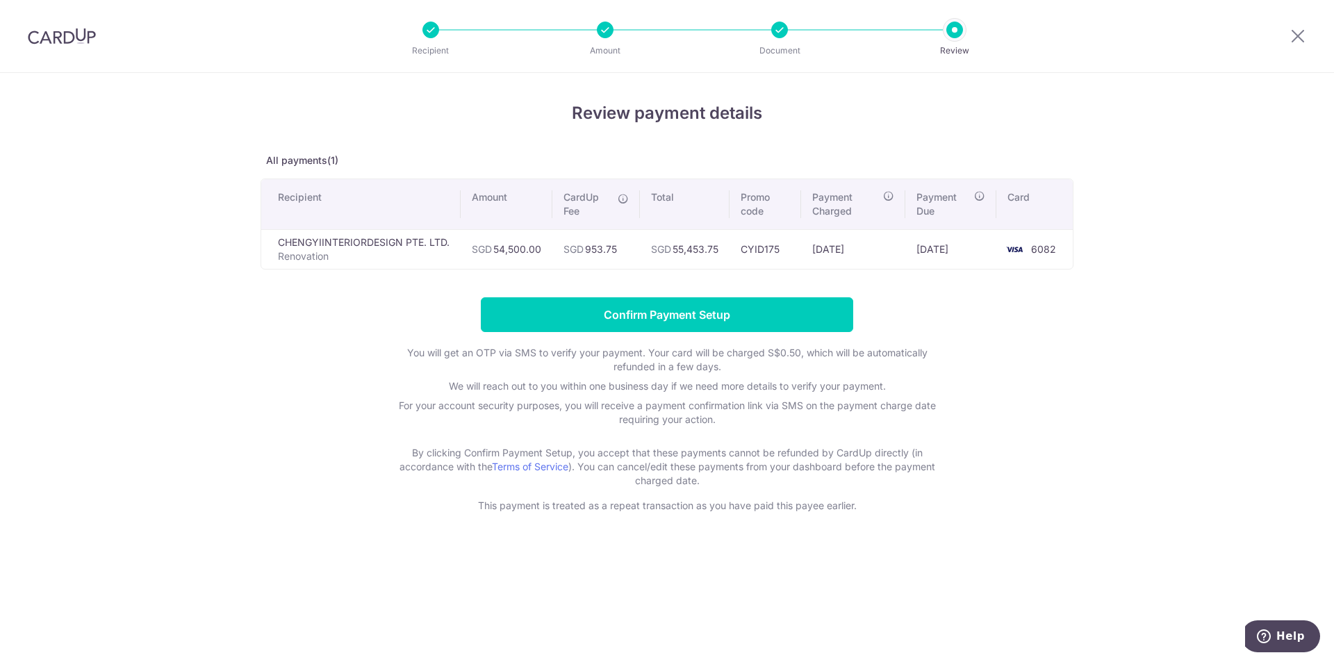
click at [719, 246] on td "SGD 55,453.75" at bounding box center [685, 249] width 90 height 40
click at [571, 250] on span "SGD" at bounding box center [574, 249] width 20 height 12
drag, startPoint x: 575, startPoint y: 247, endPoint x: 638, endPoint y: 243, distance: 63.4
click at [638, 243] on td "SGD 953.75" at bounding box center [597, 249] width 88 height 40
click at [544, 242] on td "SGD 54,500.00" at bounding box center [507, 249] width 92 height 40
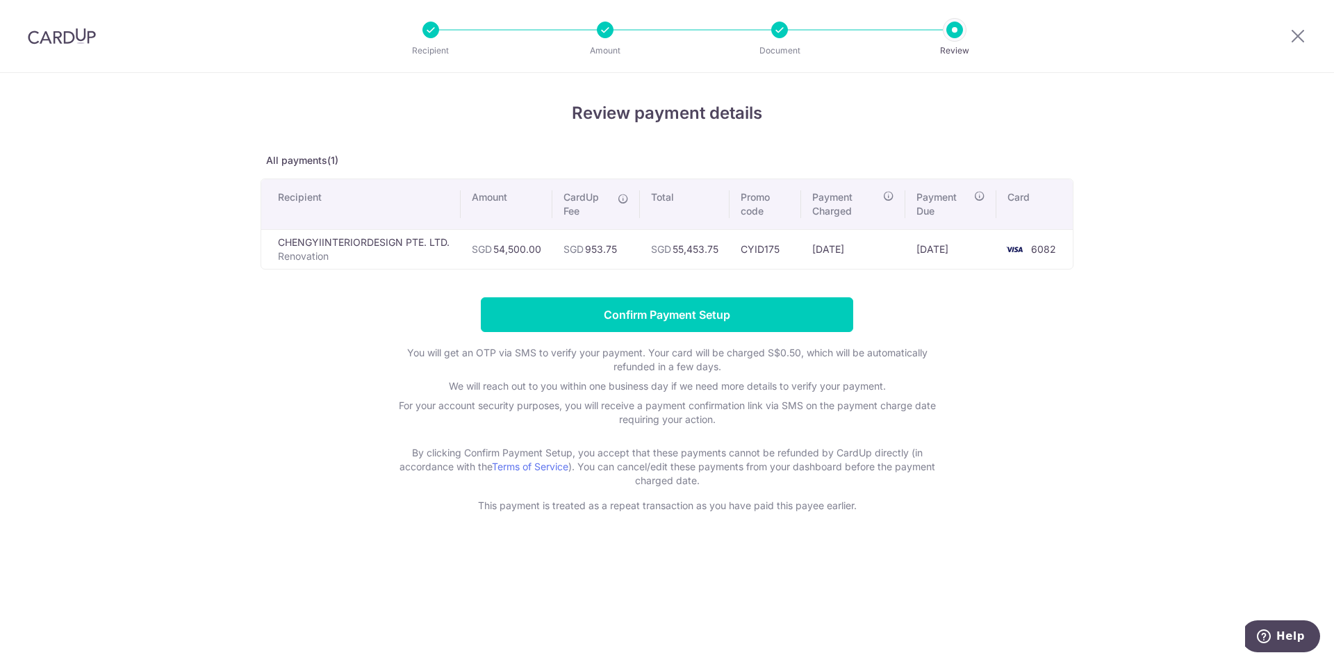
drag, startPoint x: 575, startPoint y: 245, endPoint x: 635, endPoint y: 247, distance: 59.8
click at [635, 247] on td "SGD 953.75" at bounding box center [597, 249] width 88 height 40
drag, startPoint x: 846, startPoint y: 250, endPoint x: 883, endPoint y: 250, distance: 36.8
click at [883, 250] on td "[DATE]" at bounding box center [853, 249] width 105 height 40
click at [930, 254] on td "[DATE]" at bounding box center [951, 249] width 91 height 40
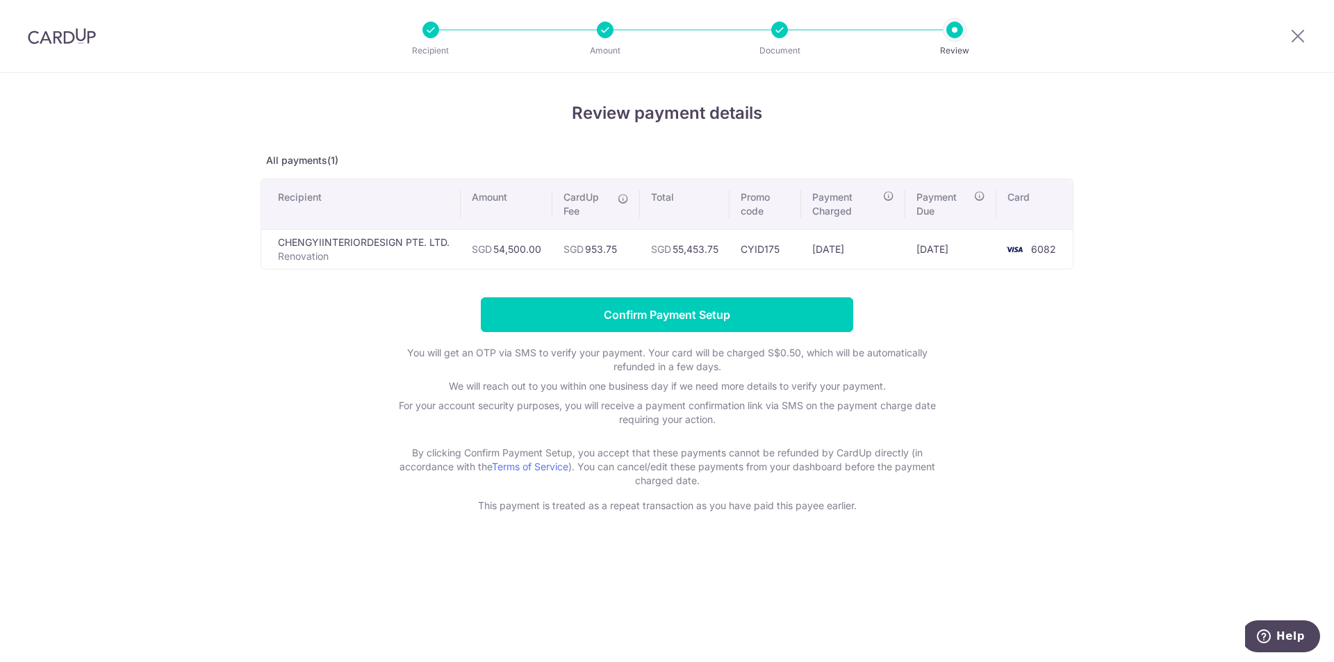
drag, startPoint x: 918, startPoint y: 255, endPoint x: 990, endPoint y: 258, distance: 71.6
click at [990, 258] on td "[DATE]" at bounding box center [951, 249] width 91 height 40
click at [1134, 424] on div "Review payment details All payments(1) Recipient Amount CardUp Fee Total Promo …" at bounding box center [667, 367] width 1334 height 589
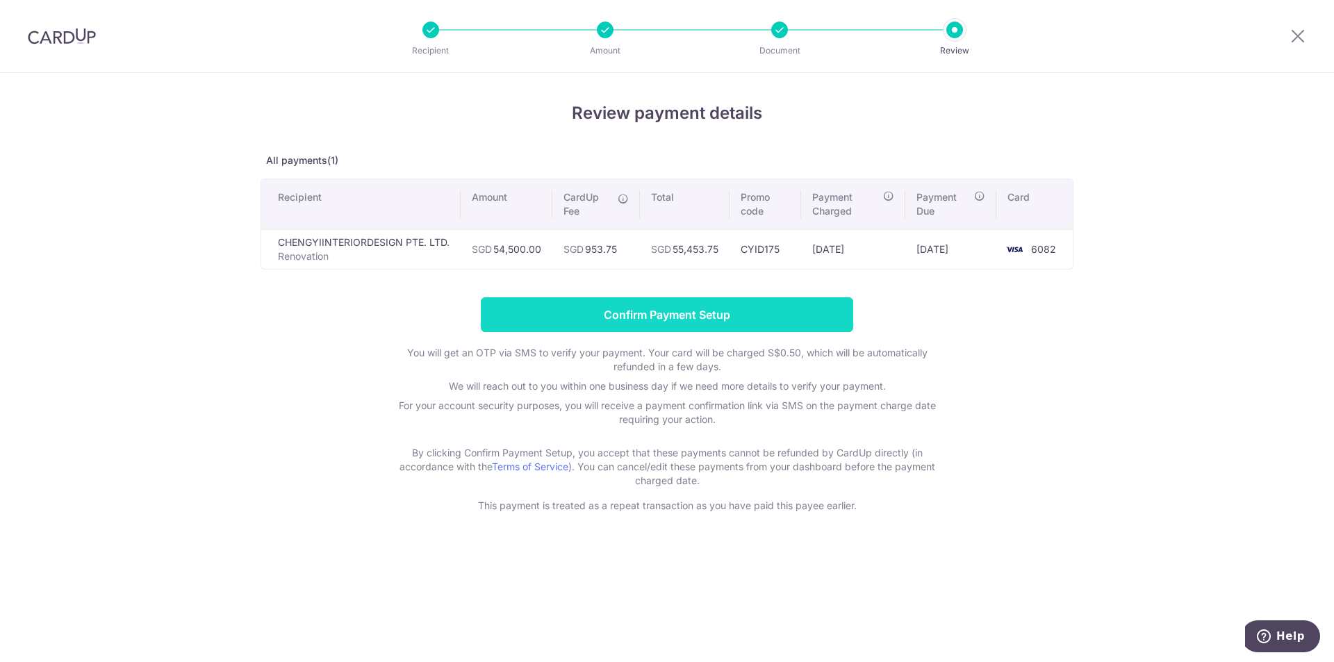
click at [760, 327] on input "Confirm Payment Setup" at bounding box center [667, 314] width 373 height 35
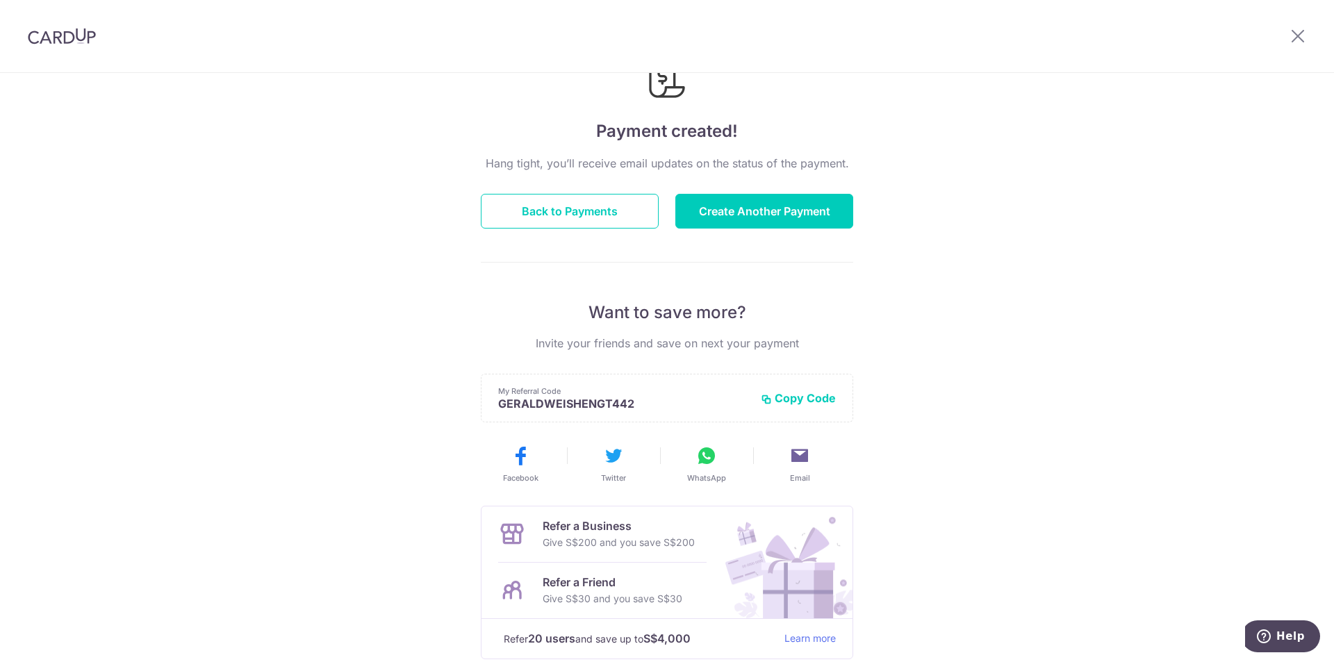
scroll to position [153, 0]
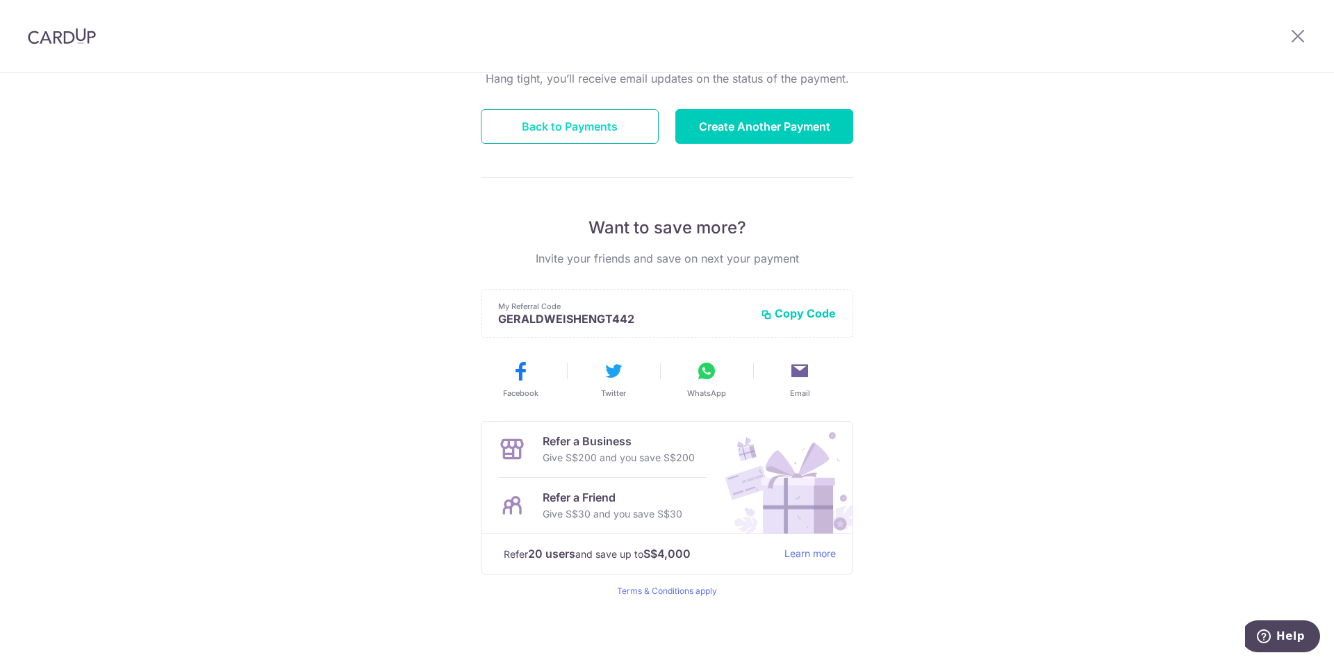
click at [627, 122] on button "Back to Payments" at bounding box center [570, 126] width 178 height 35
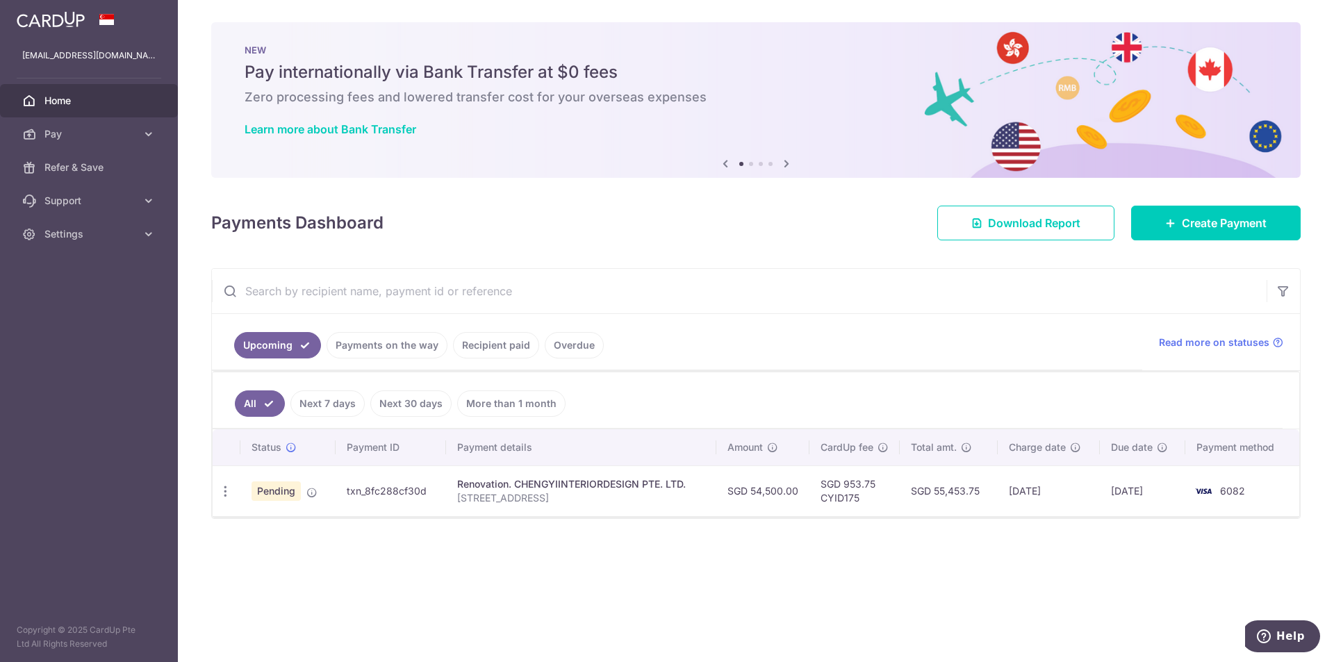
click at [544, 475] on td "Renovation. CHENGYIINTERIORDESIGN PTE. LTD. 3A BRIGHTON CRESCENT" at bounding box center [581, 491] width 270 height 51
click at [544, 484] on div "Renovation. CHENGYIINTERIORDESIGN PTE. LTD." at bounding box center [581, 484] width 248 height 14
click at [1054, 475] on td "[DATE]" at bounding box center [1049, 491] width 102 height 51
click at [85, 137] on span "Pay" at bounding box center [90, 134] width 92 height 14
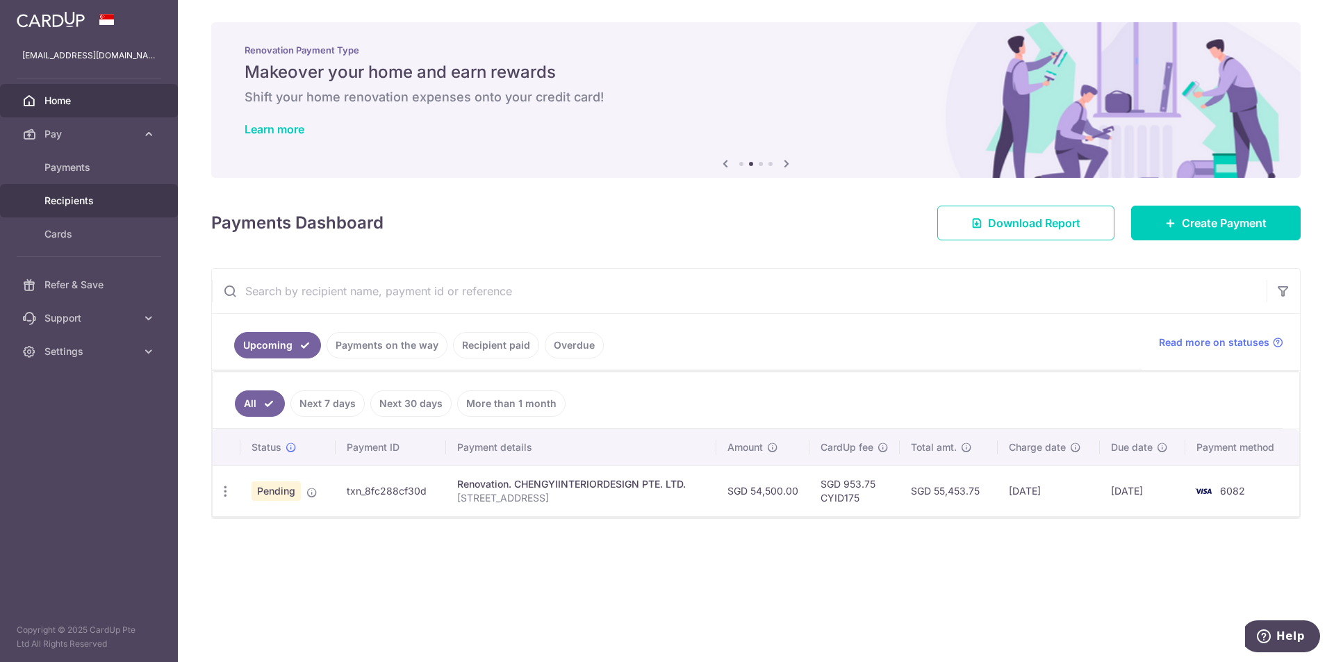
click at [113, 196] on span "Recipients" at bounding box center [90, 201] width 92 height 14
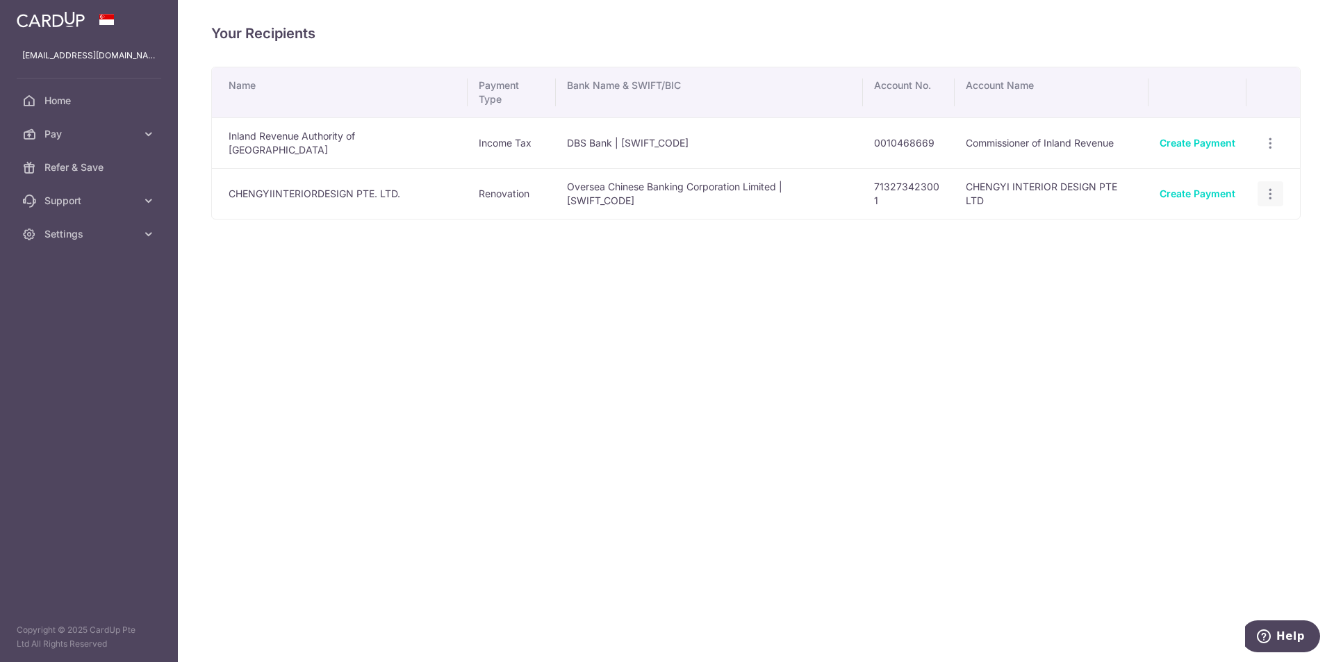
click at [1267, 184] on div "View/Edit Linked Payments" at bounding box center [1271, 194] width 26 height 26
click at [1269, 187] on icon "button" at bounding box center [1271, 194] width 15 height 15
click at [631, 304] on div "Your Recipients Name Payment Type Bank Name & SWIFT/BIC Account No. Account Nam…" at bounding box center [756, 331] width 1157 height 662
click at [48, 101] on span "Home" at bounding box center [90, 101] width 92 height 14
